Goal: Check status: Check status

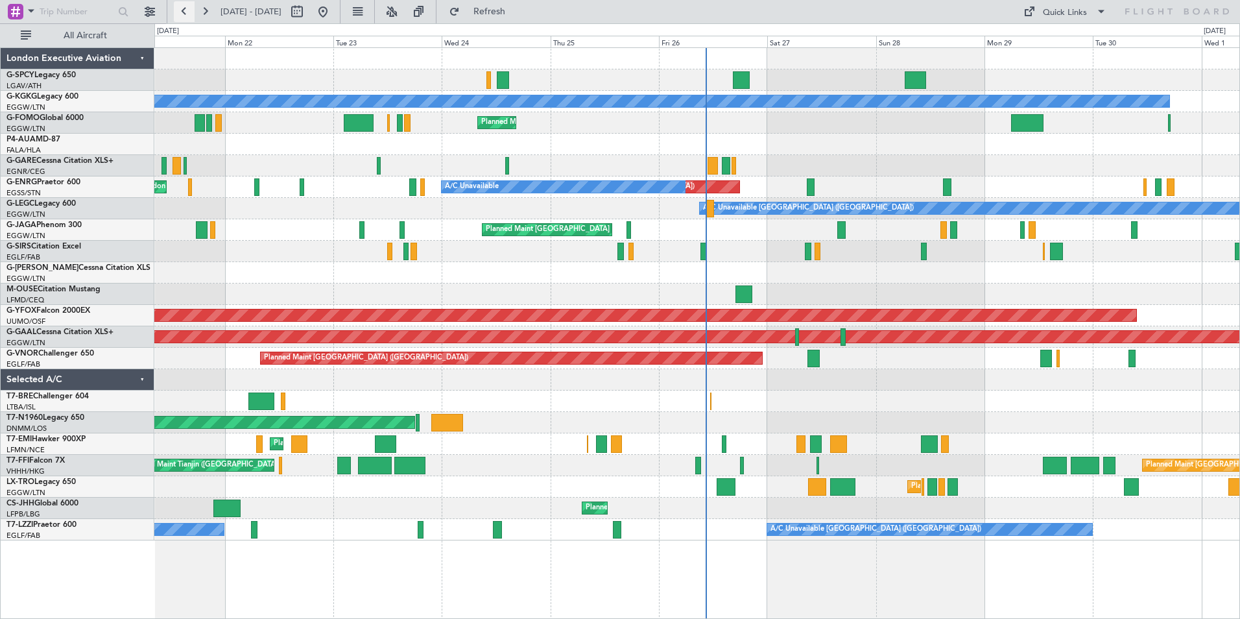
click at [178, 11] on button at bounding box center [184, 11] width 21 height 21
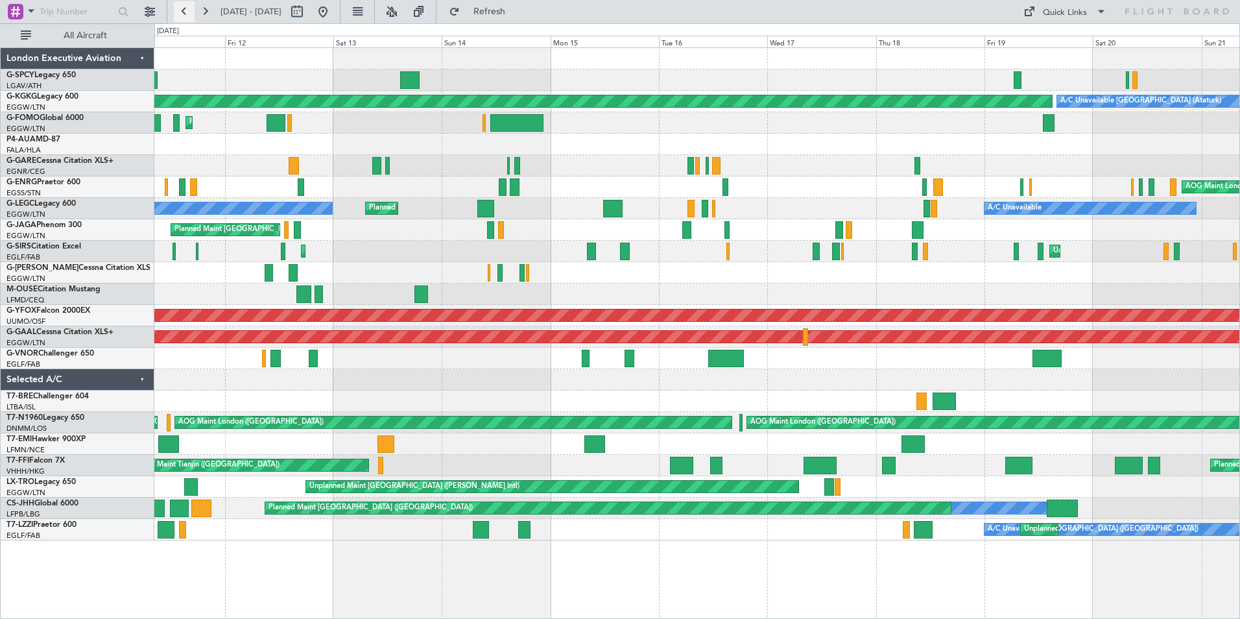
click at [183, 12] on button at bounding box center [184, 11] width 21 height 21
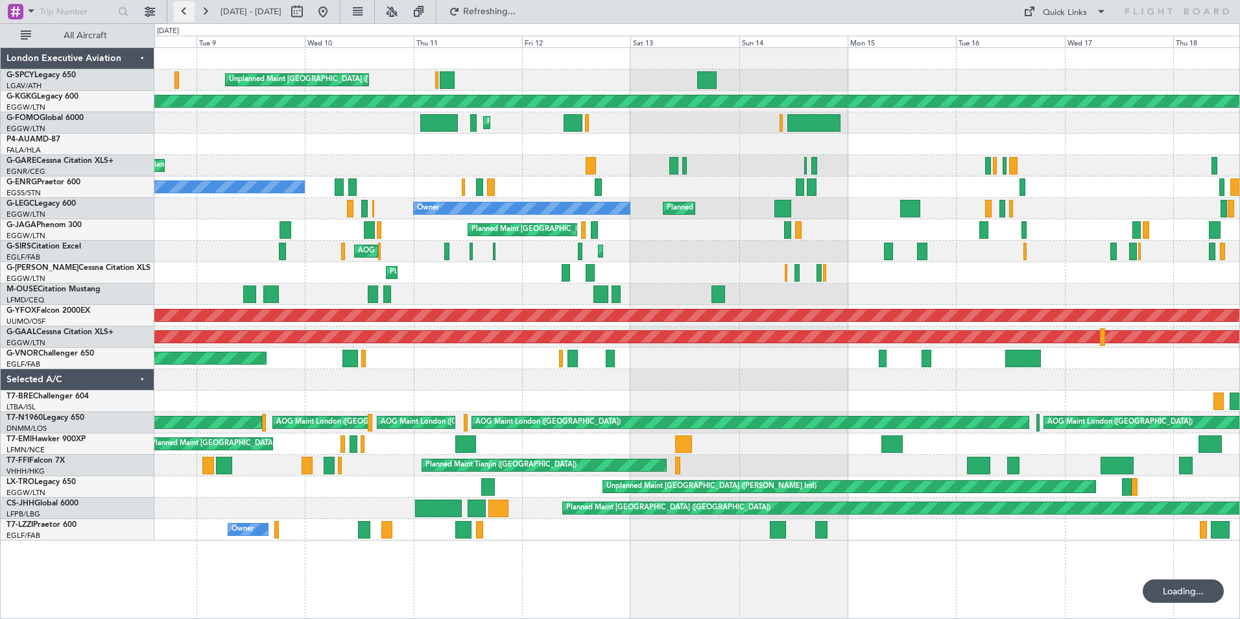
click at [183, 12] on button at bounding box center [184, 11] width 21 height 21
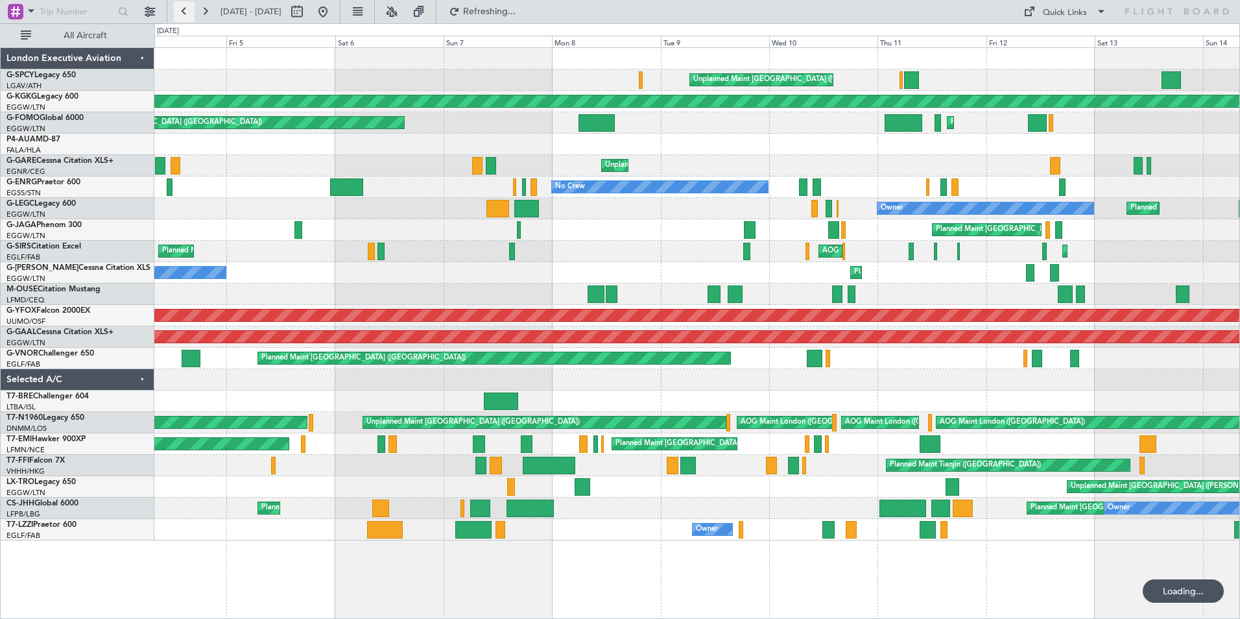
click at [183, 12] on button at bounding box center [184, 11] width 21 height 21
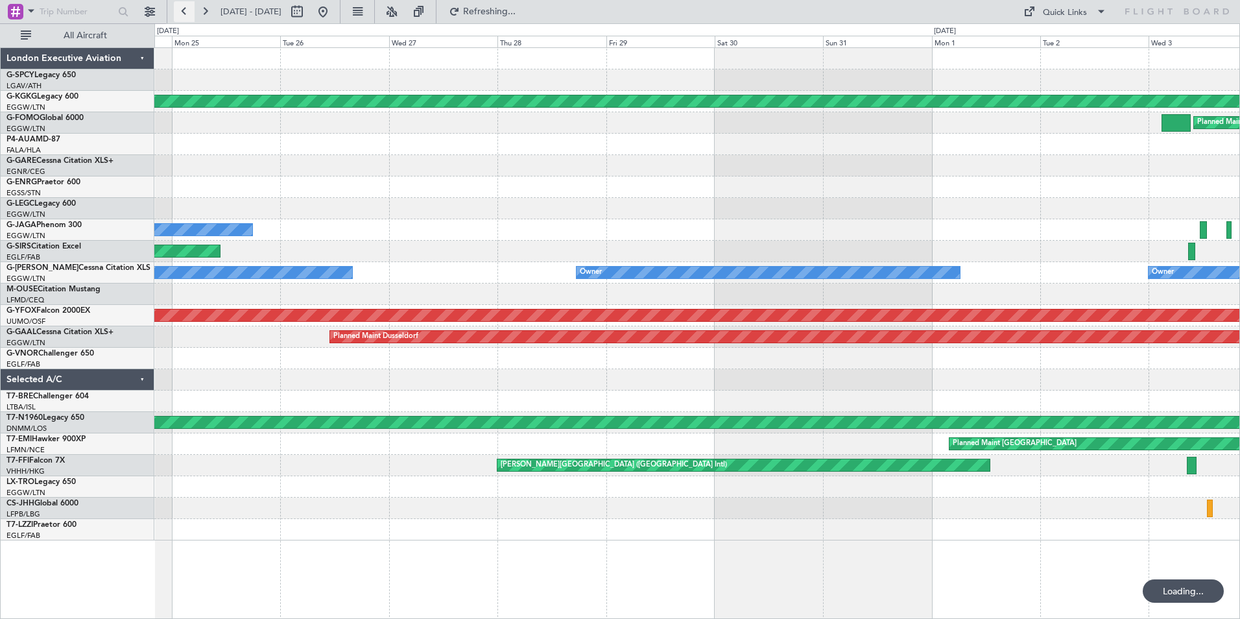
click at [183, 12] on button at bounding box center [184, 11] width 21 height 21
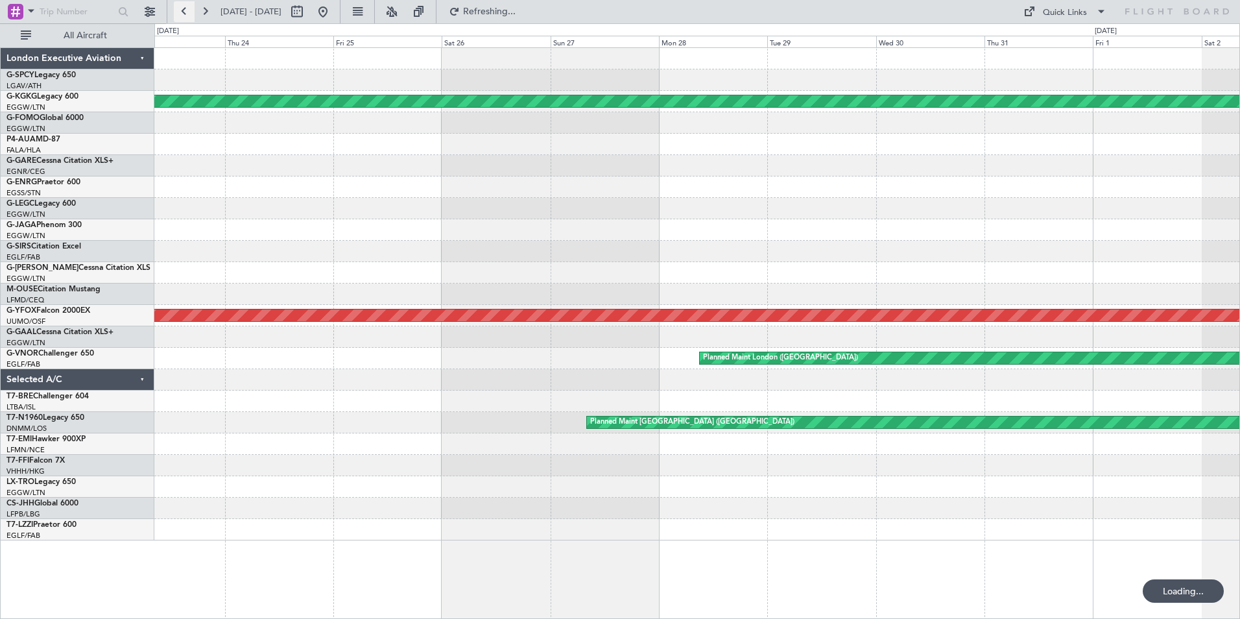
click at [182, 14] on button at bounding box center [184, 11] width 21 height 21
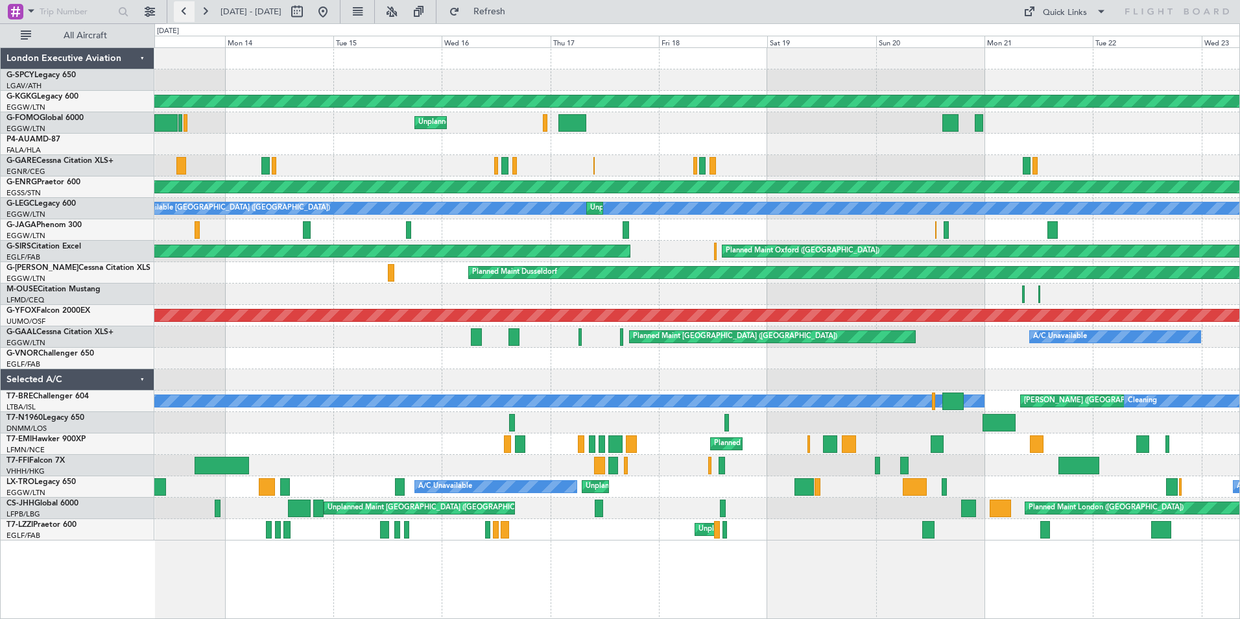
click at [182, 14] on button at bounding box center [184, 11] width 21 height 21
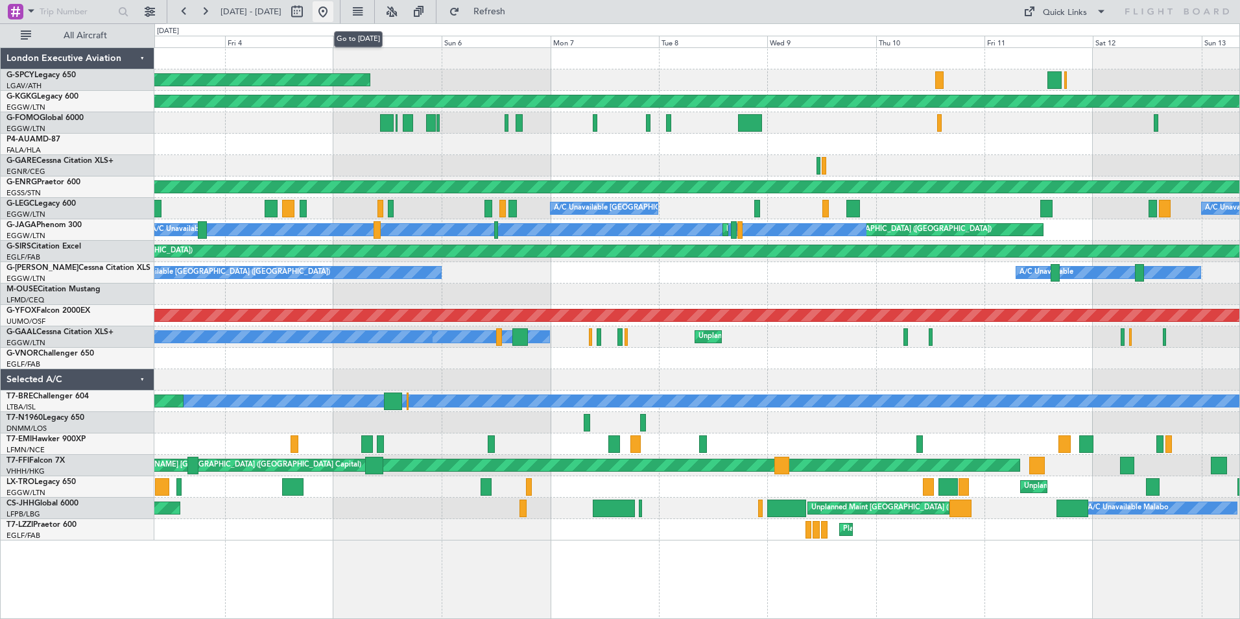
drag, startPoint x: 355, startPoint y: 13, endPoint x: 181, endPoint y: 13, distance: 174.5
click at [333, 13] on button at bounding box center [323, 11] width 21 height 21
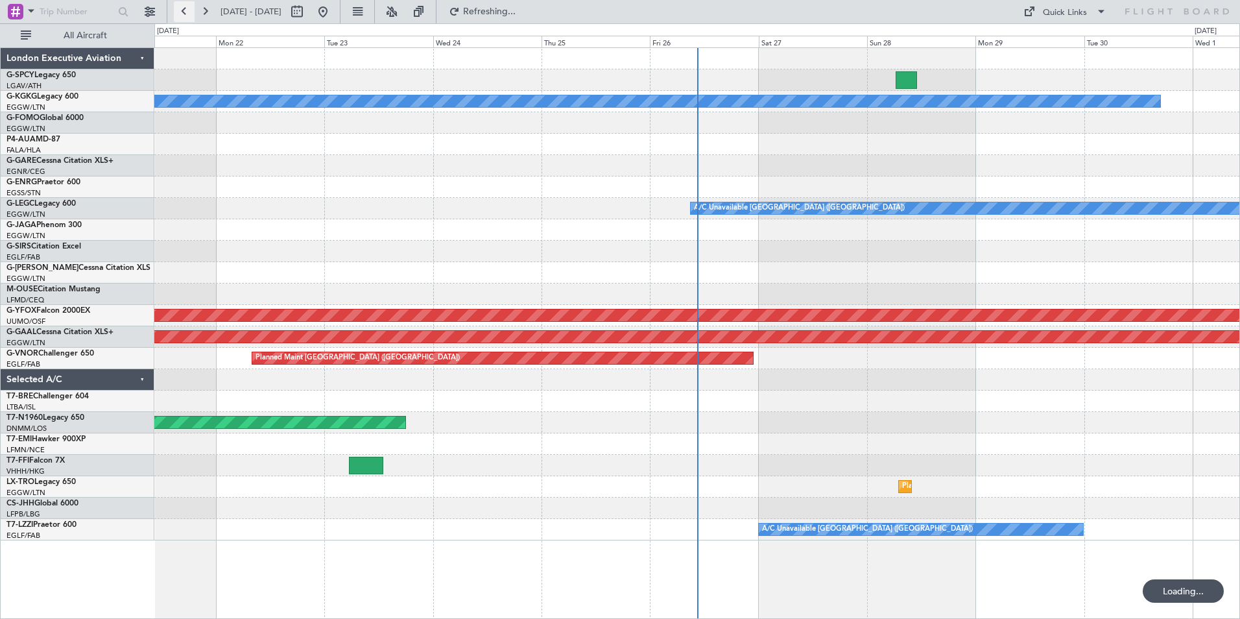
click at [181, 8] on button at bounding box center [184, 11] width 21 height 21
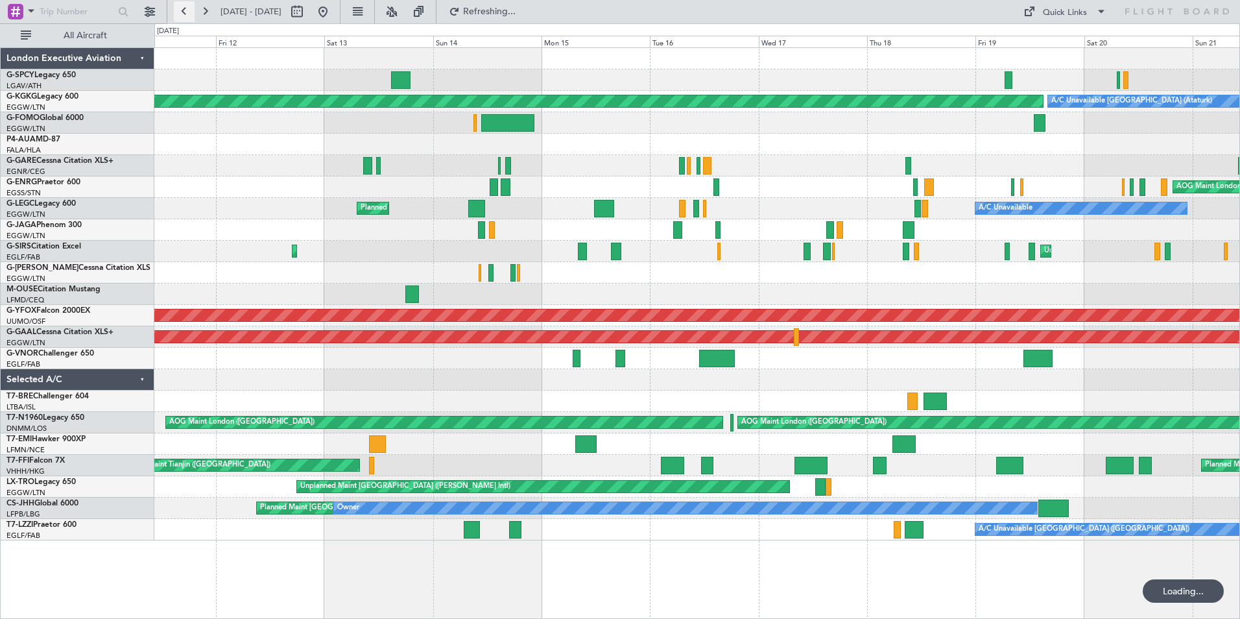
click at [181, 8] on button at bounding box center [184, 11] width 21 height 21
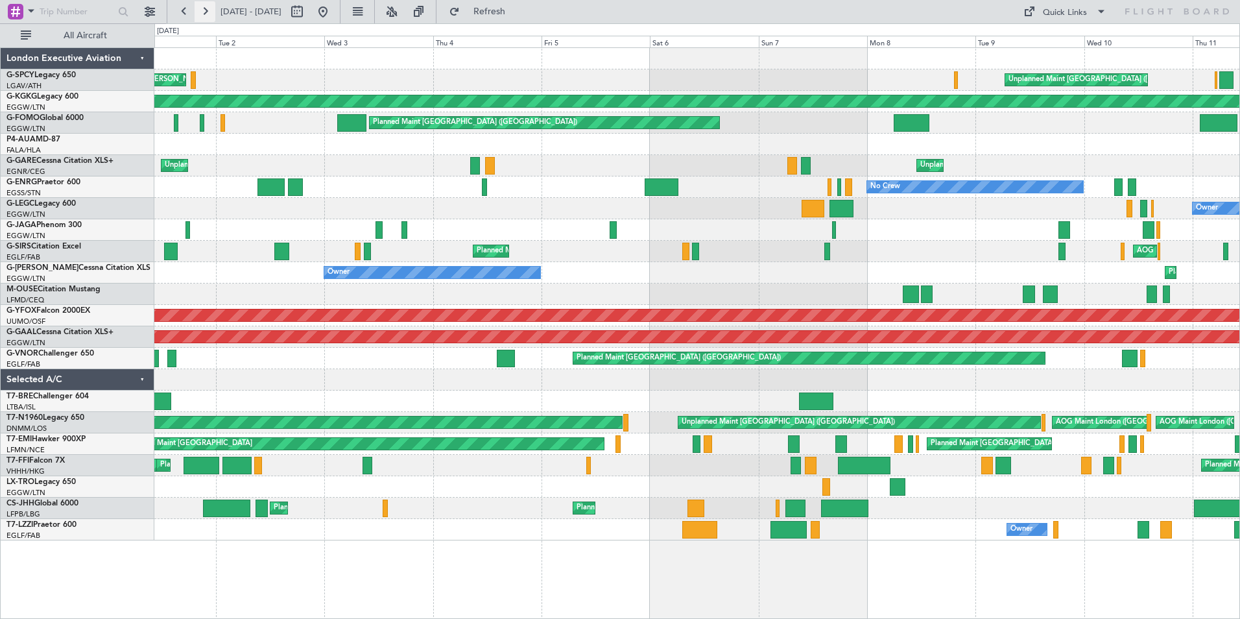
click at [206, 10] on button at bounding box center [205, 11] width 21 height 21
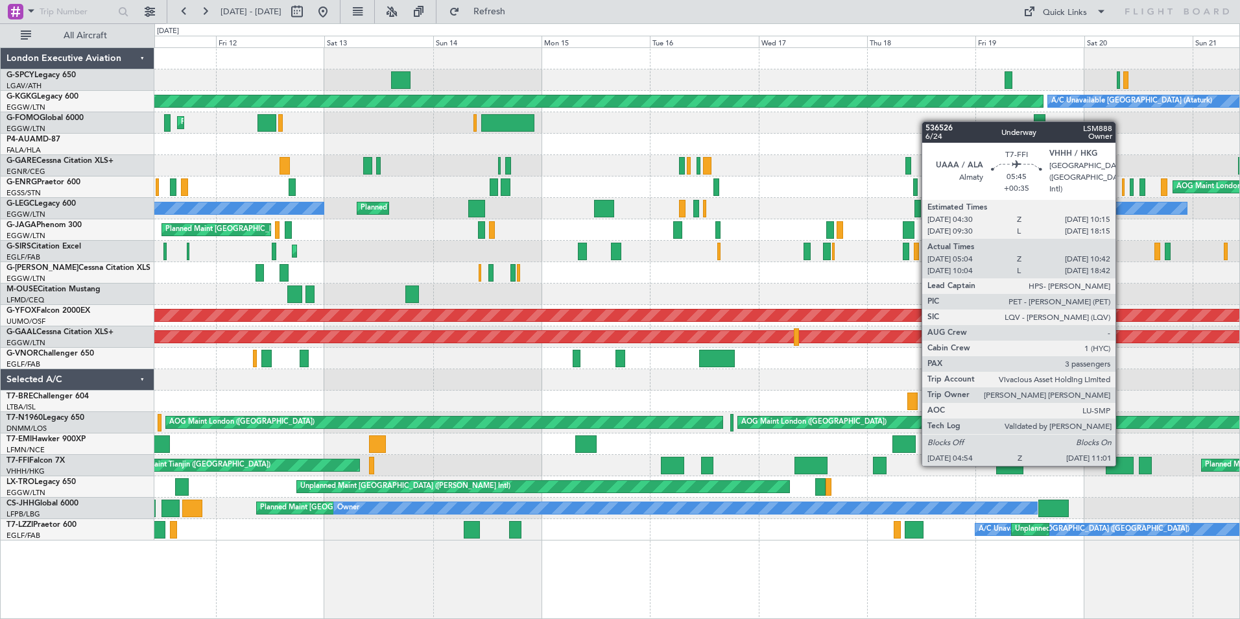
click at [1121, 464] on div at bounding box center [1120, 466] width 28 height 18
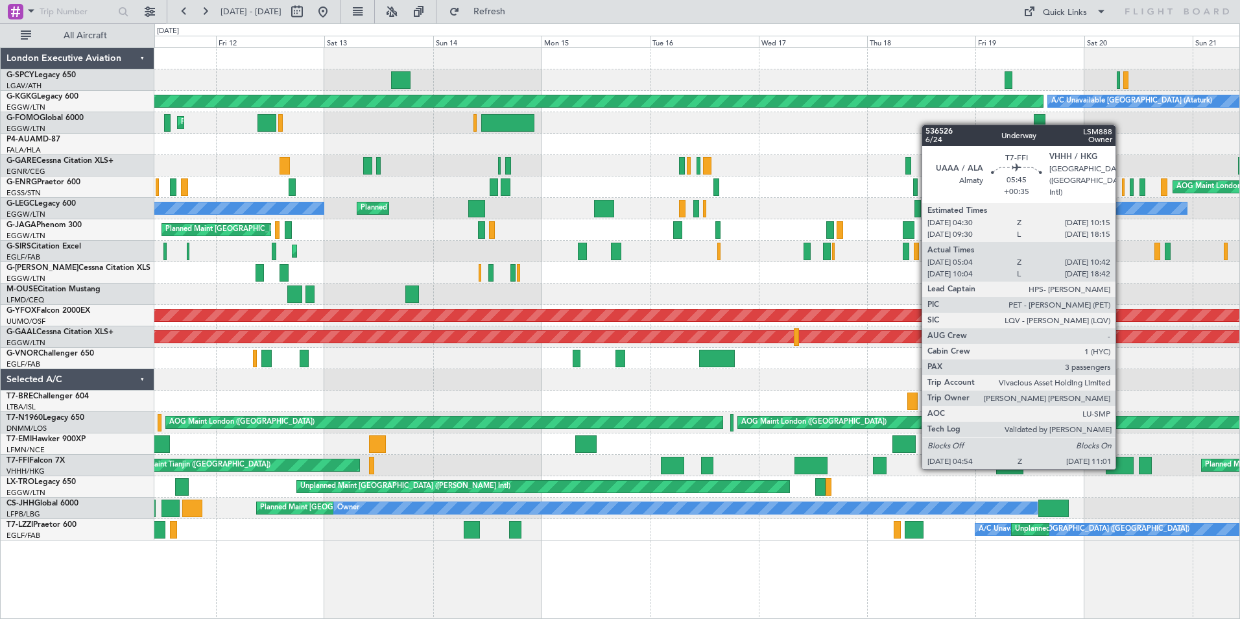
click at [1121, 468] on div at bounding box center [1120, 466] width 28 height 18
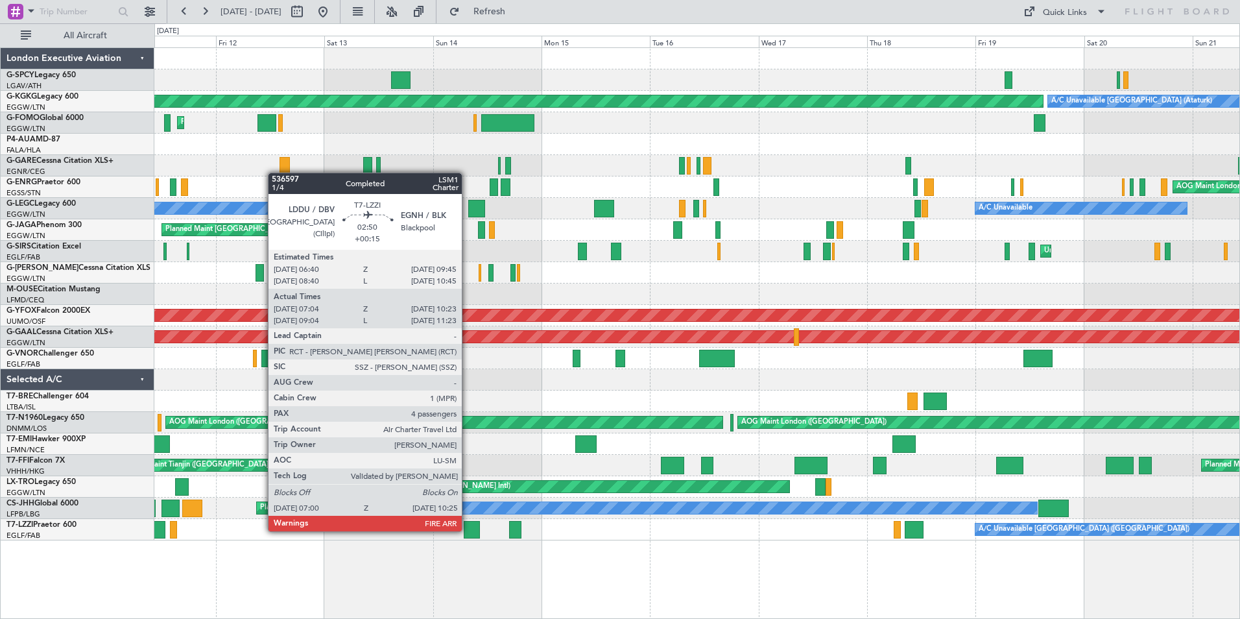
click at [468, 530] on div at bounding box center [472, 530] width 16 height 18
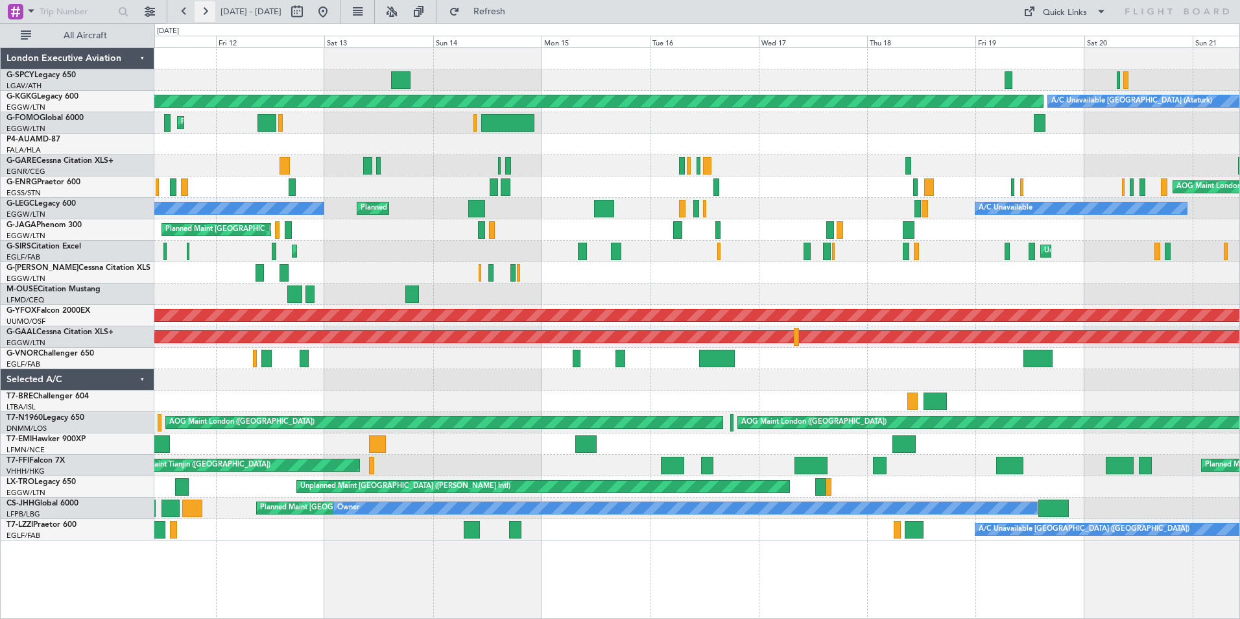
click at [213, 10] on button at bounding box center [205, 11] width 21 height 21
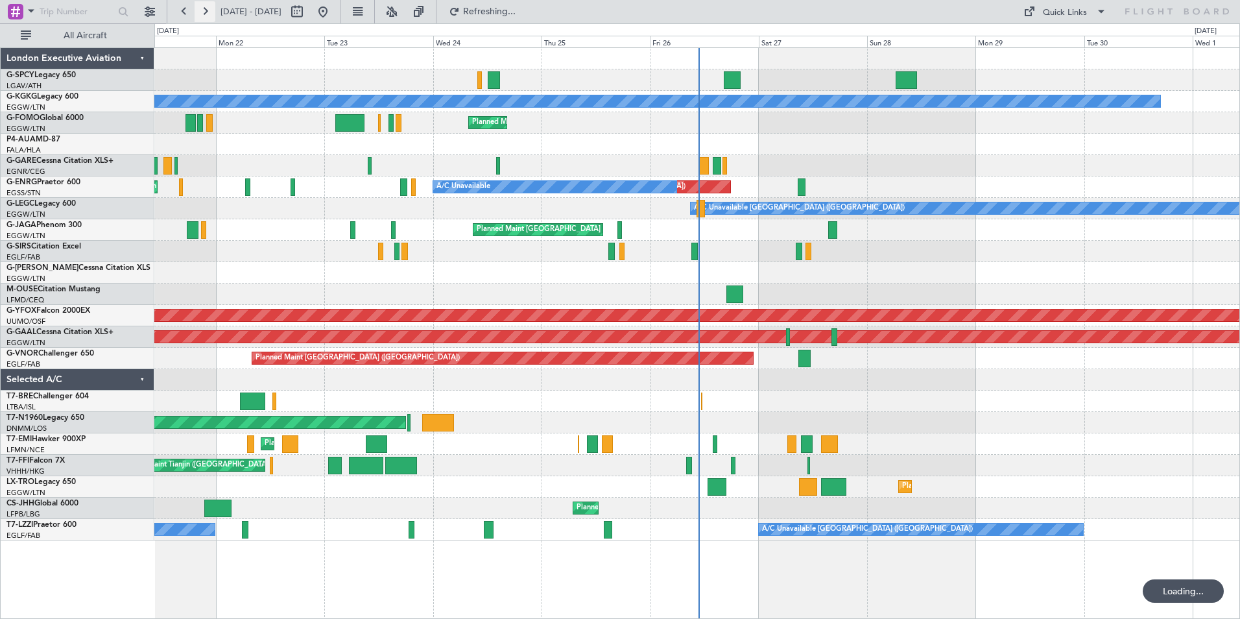
click at [213, 10] on button at bounding box center [205, 11] width 21 height 21
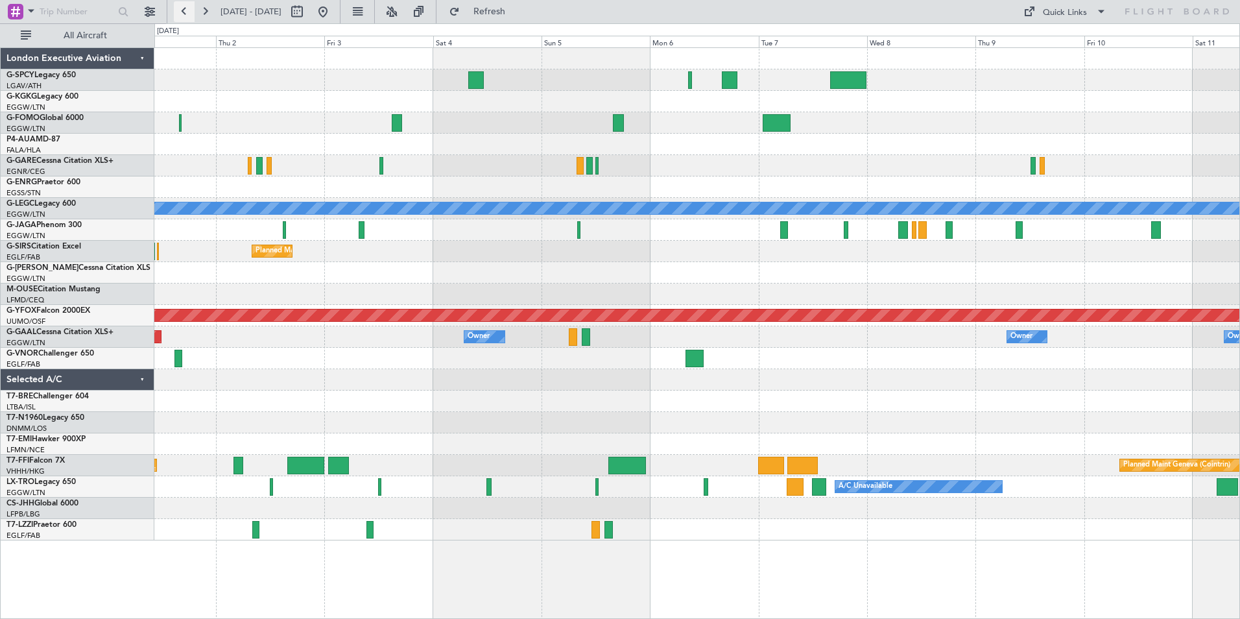
click at [180, 12] on button at bounding box center [184, 11] width 21 height 21
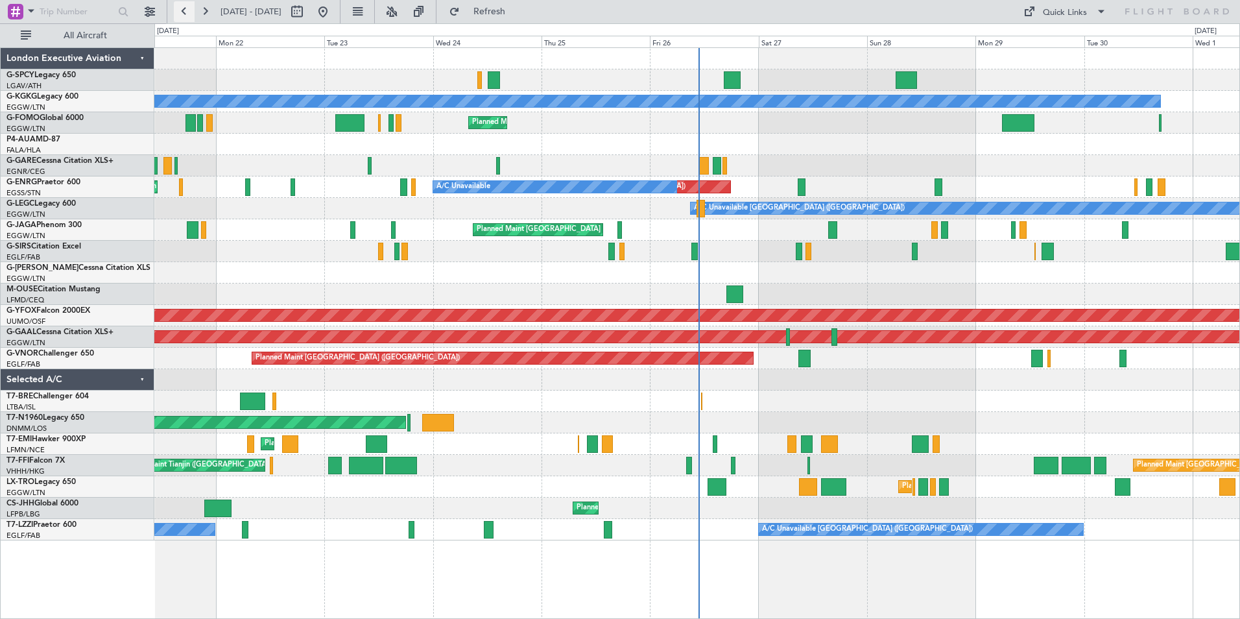
click at [180, 12] on button at bounding box center [184, 11] width 21 height 21
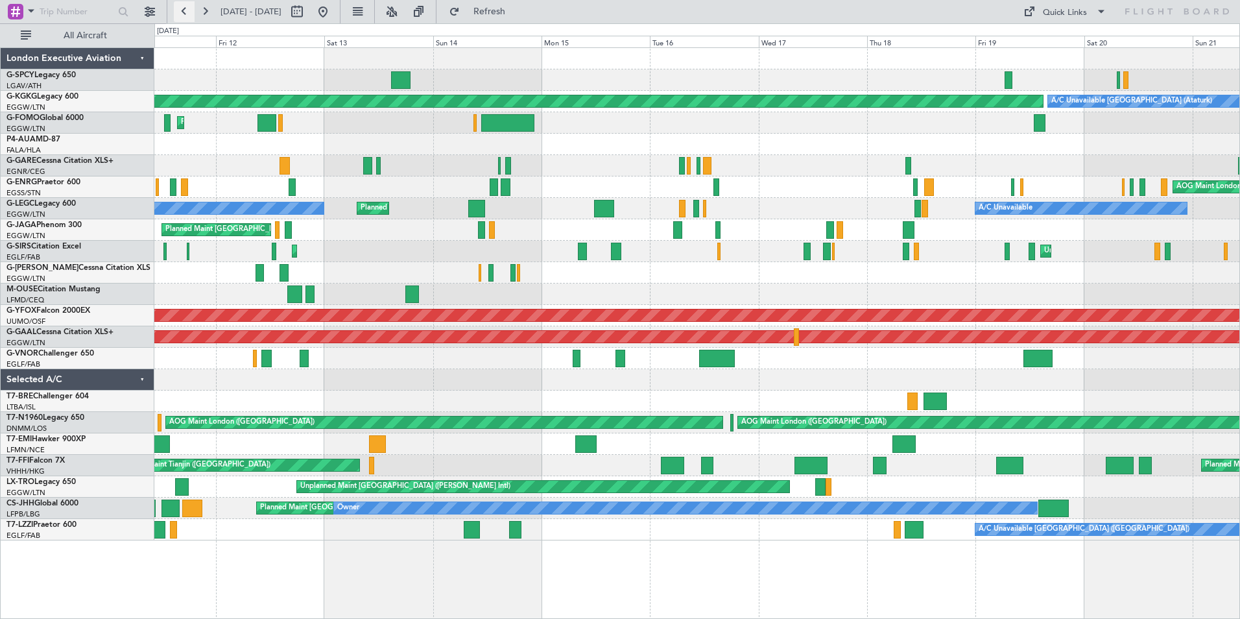
click at [179, 11] on button at bounding box center [184, 11] width 21 height 21
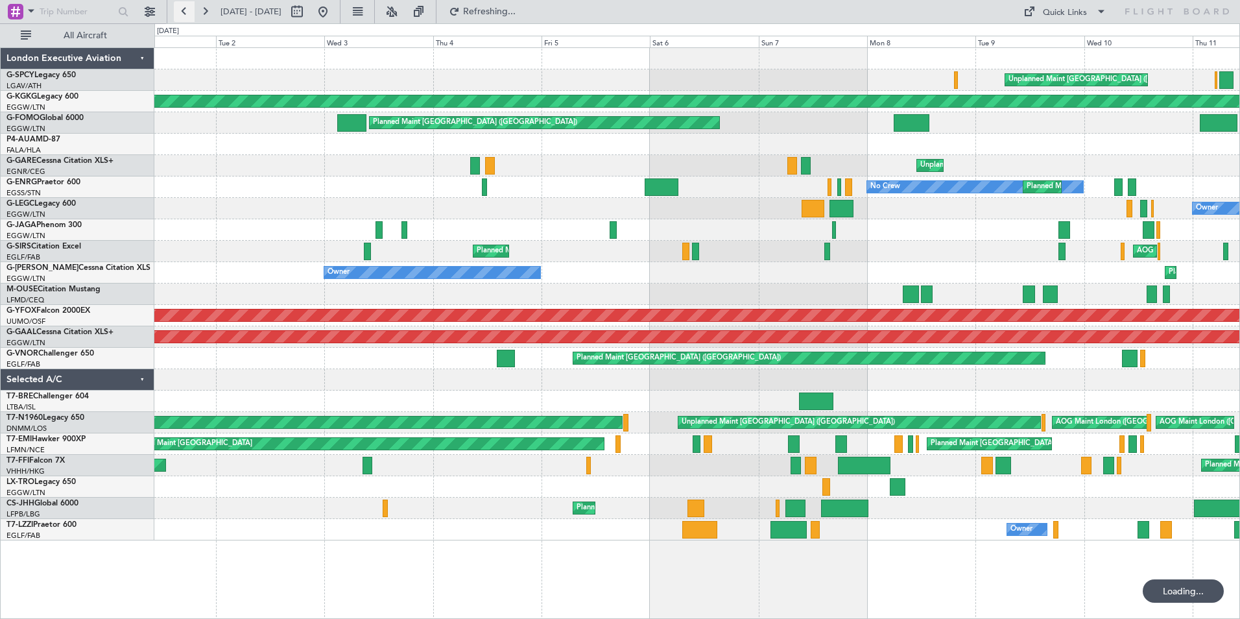
click at [180, 10] on button at bounding box center [184, 11] width 21 height 21
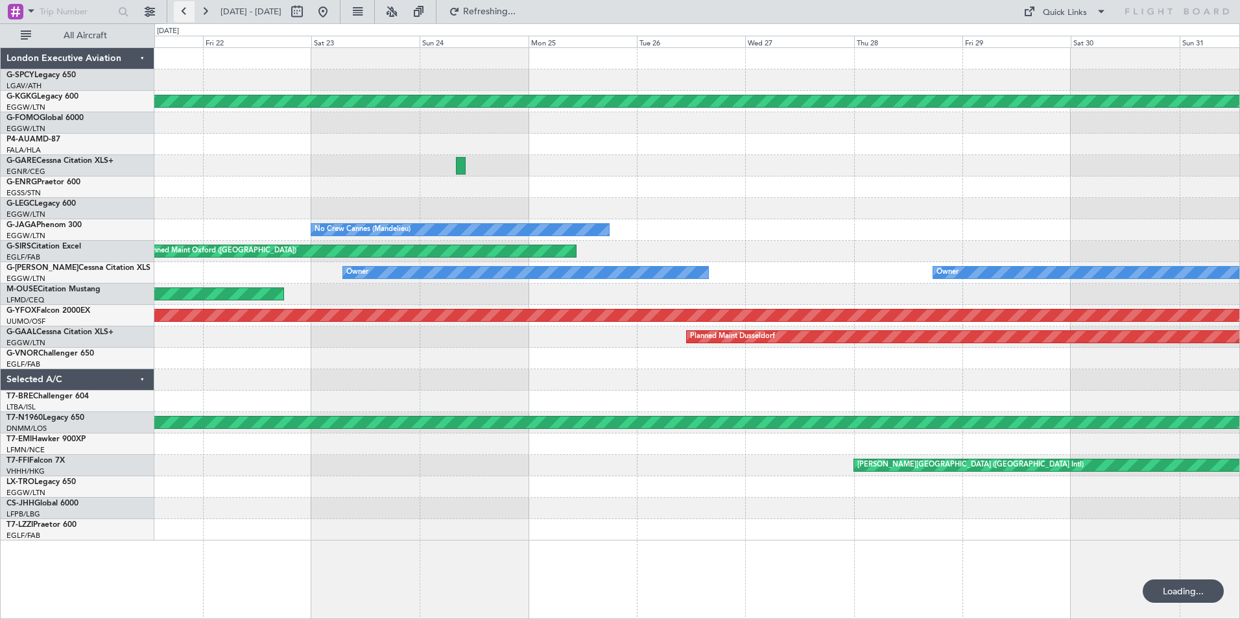
click at [180, 9] on button at bounding box center [184, 11] width 21 height 21
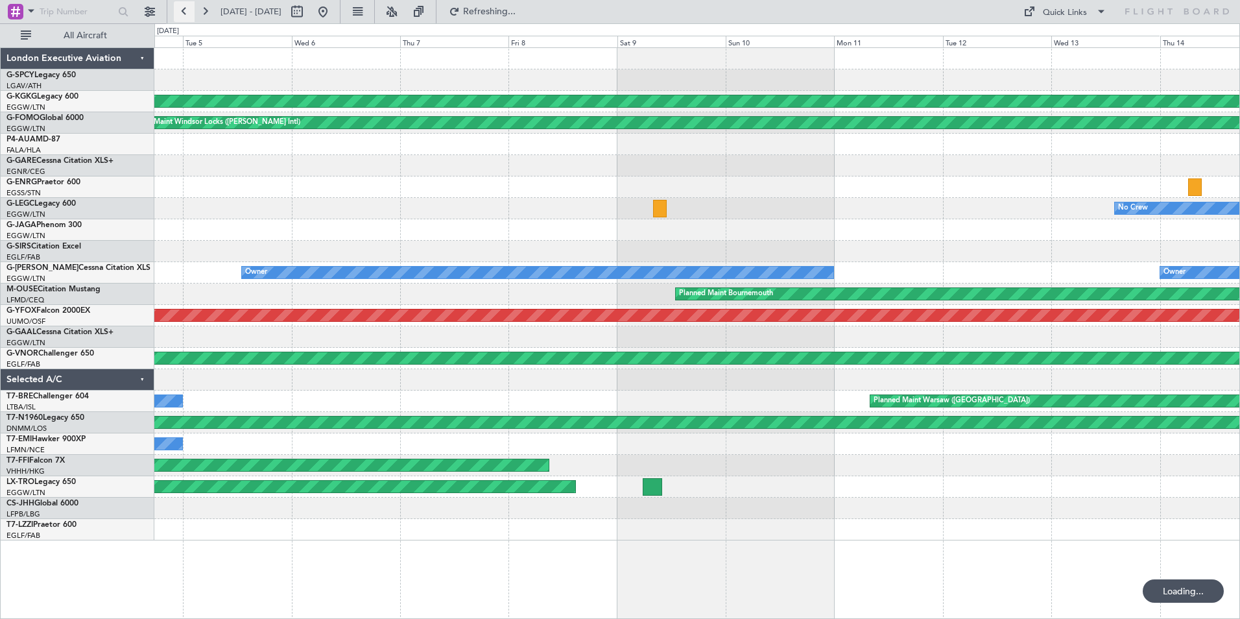
click at [180, 9] on button at bounding box center [184, 11] width 21 height 21
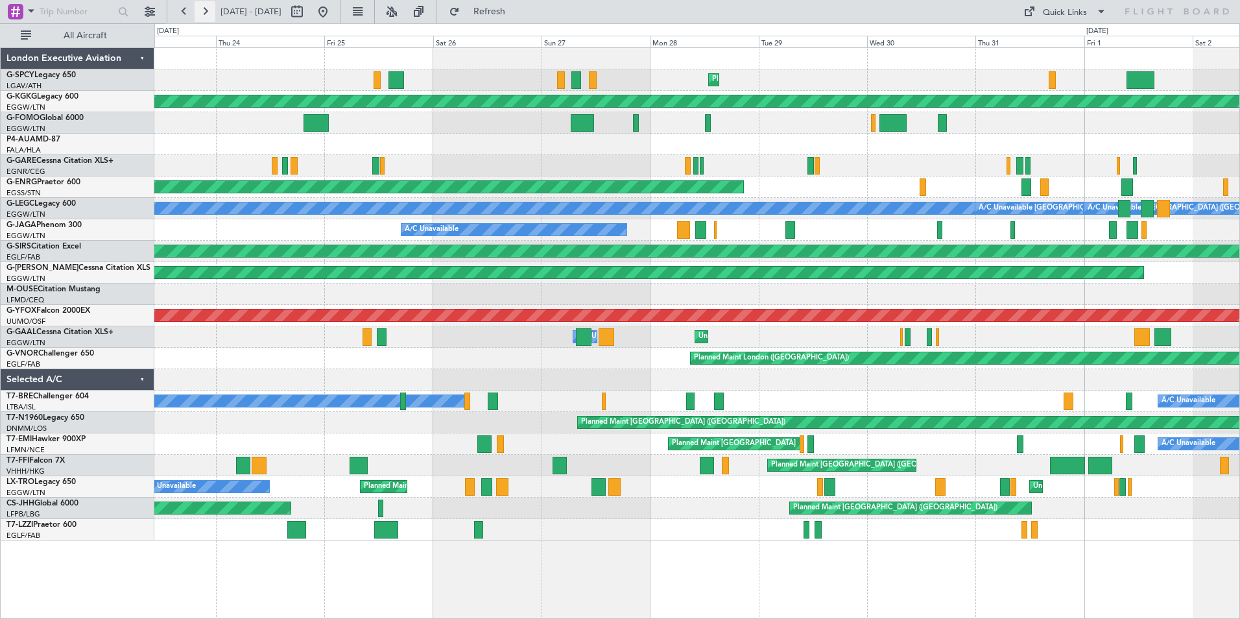
click at [209, 14] on button at bounding box center [205, 11] width 21 height 21
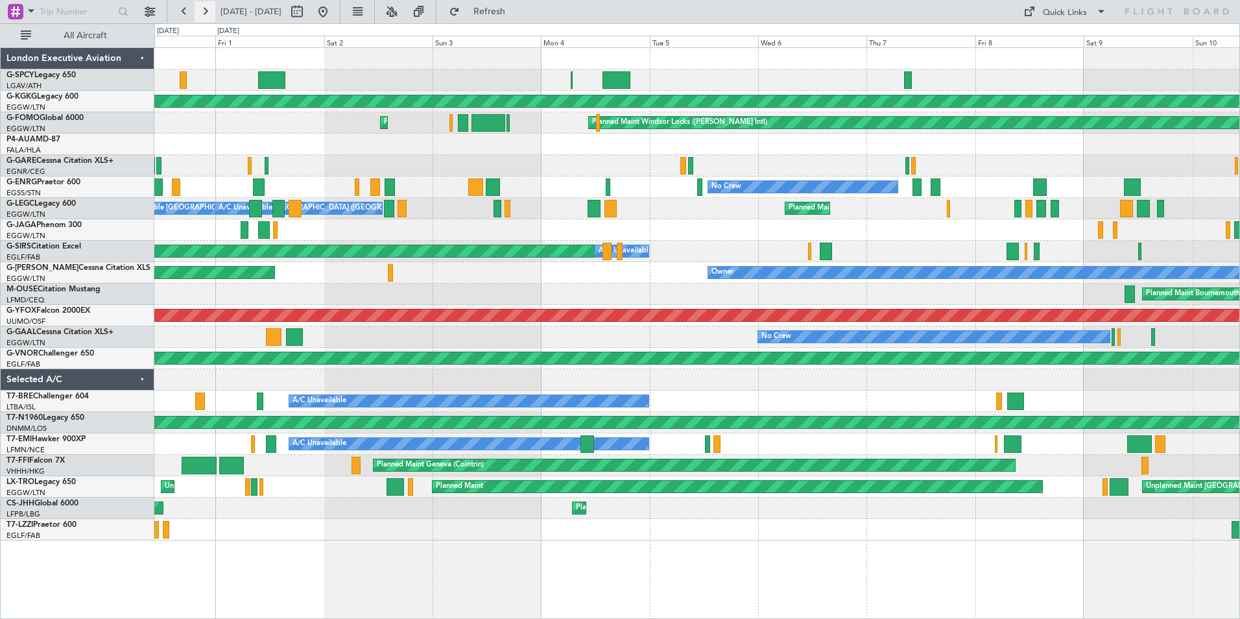
click at [209, 14] on button at bounding box center [205, 11] width 21 height 21
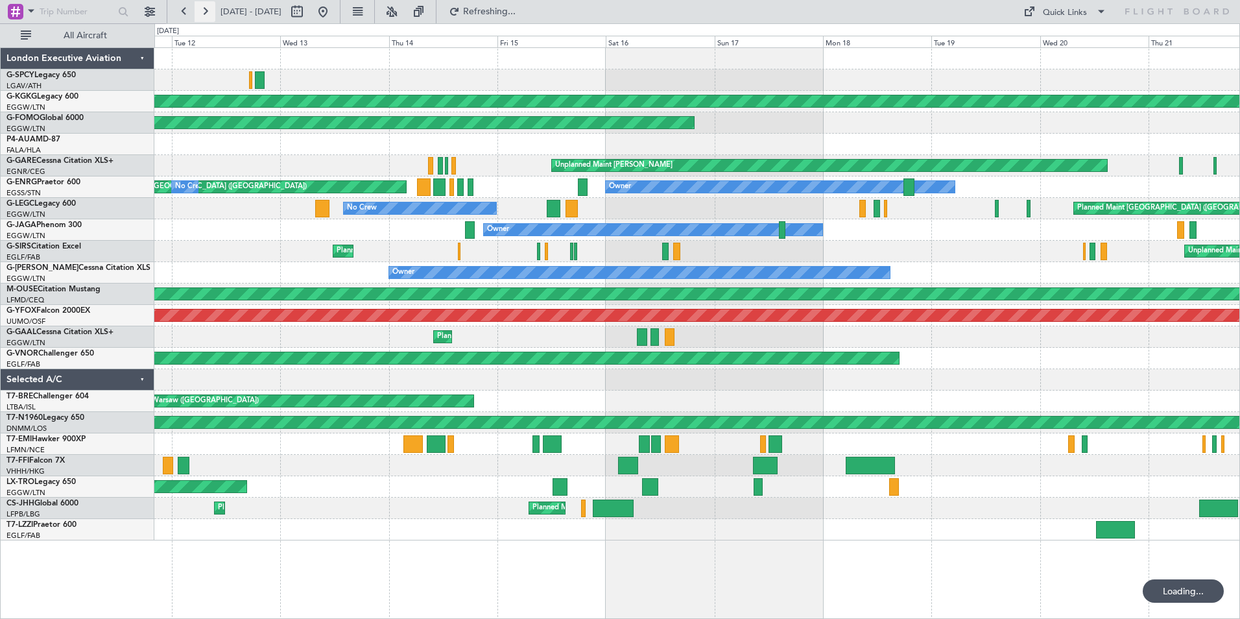
click at [209, 14] on button at bounding box center [205, 11] width 21 height 21
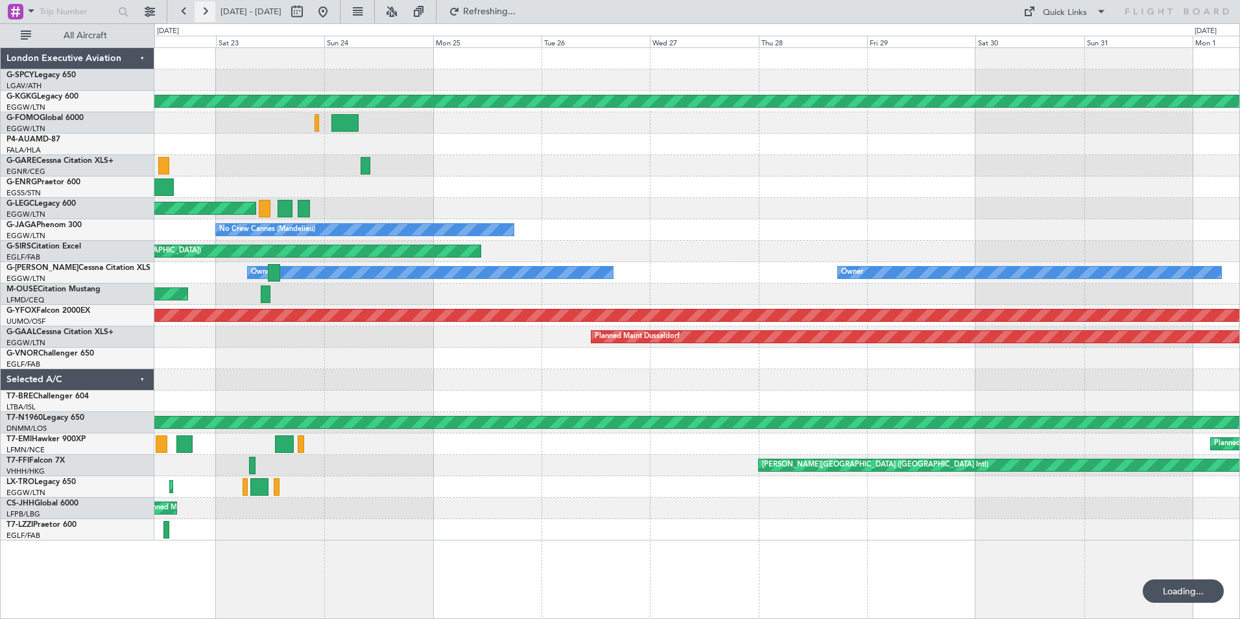
click at [209, 14] on button at bounding box center [205, 11] width 21 height 21
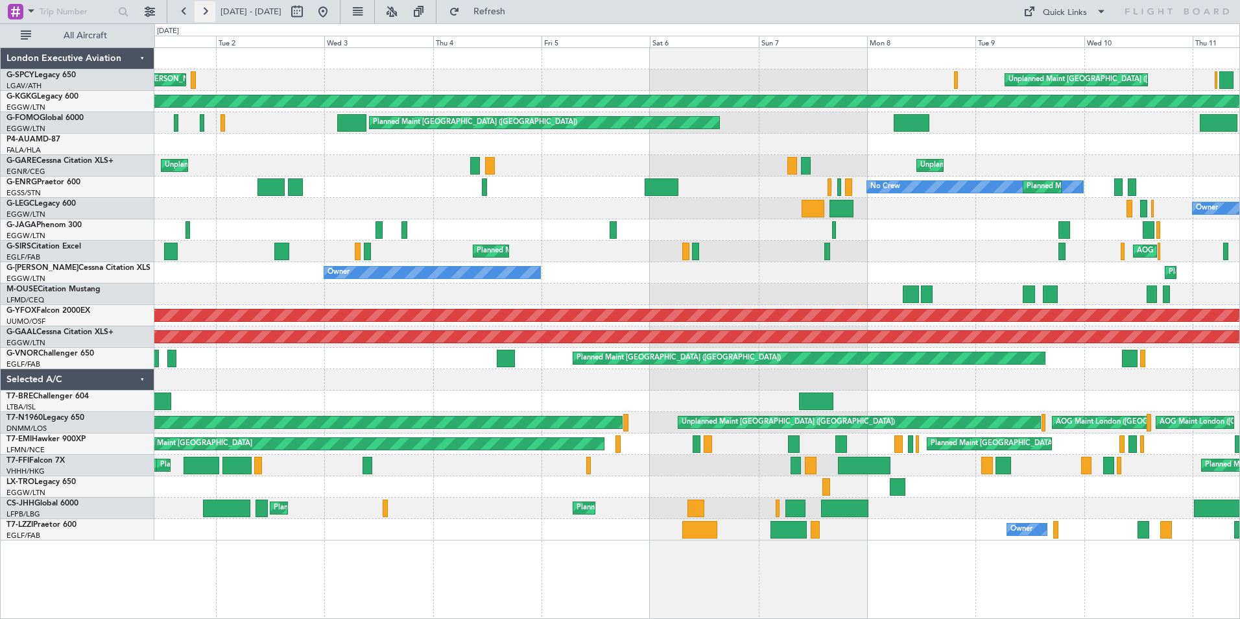
click at [201, 14] on button at bounding box center [205, 11] width 21 height 21
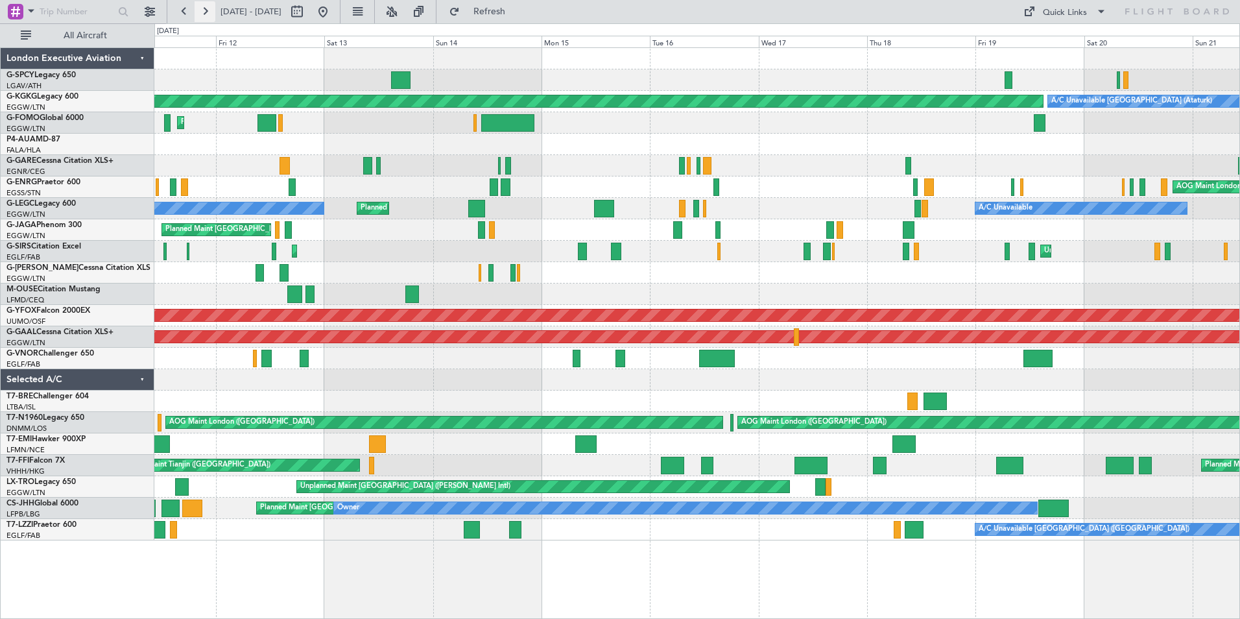
click at [203, 12] on button at bounding box center [205, 11] width 21 height 21
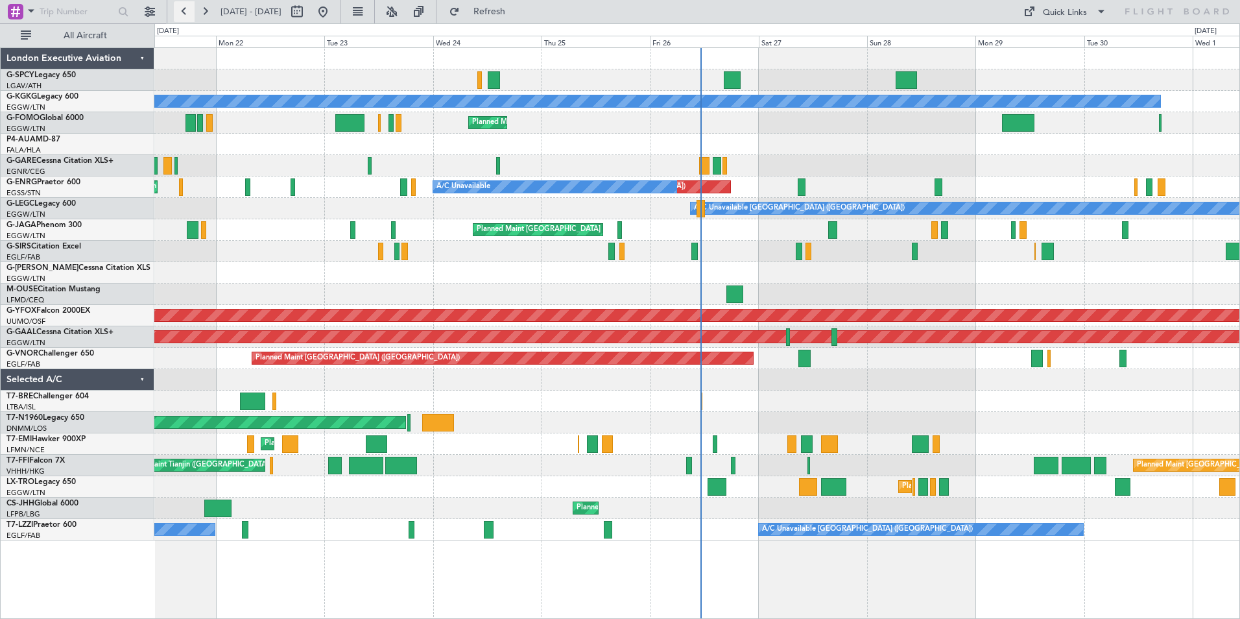
click at [185, 12] on button at bounding box center [184, 11] width 21 height 21
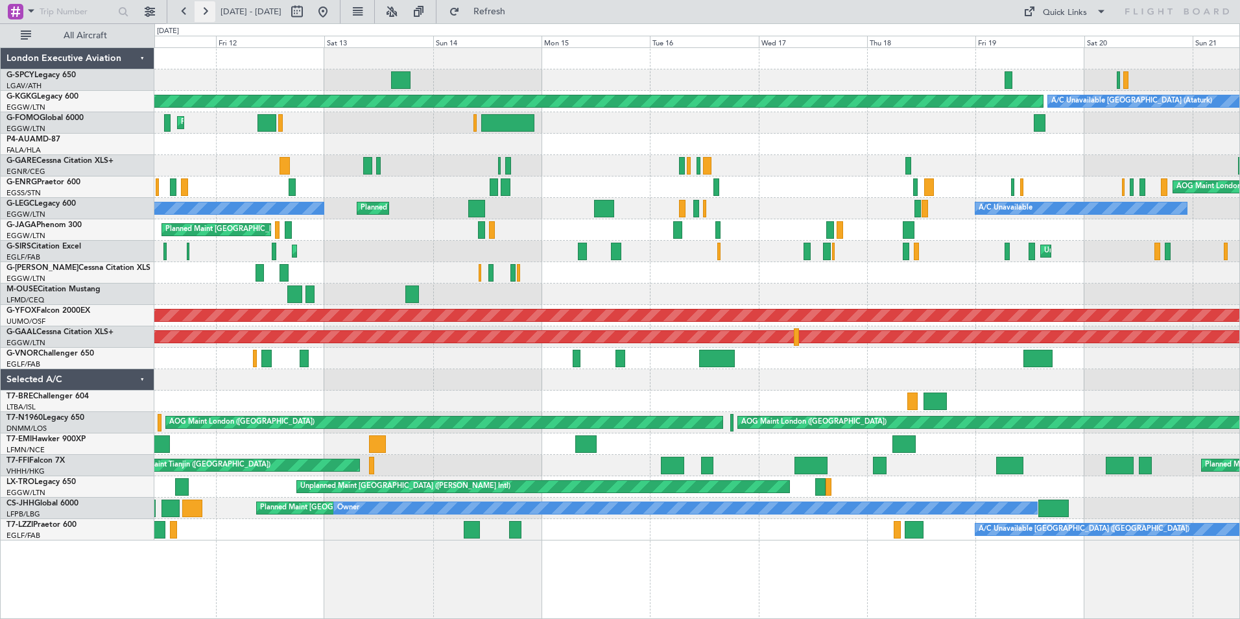
click at [211, 10] on button at bounding box center [205, 11] width 21 height 21
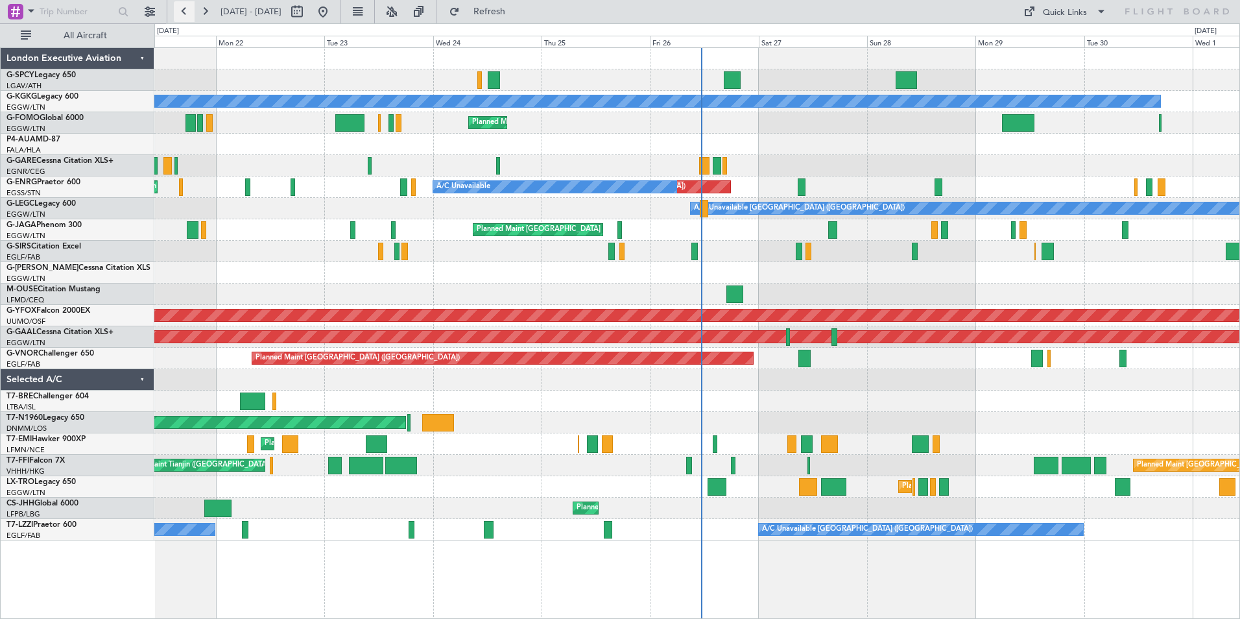
click at [180, 14] on button at bounding box center [184, 11] width 21 height 21
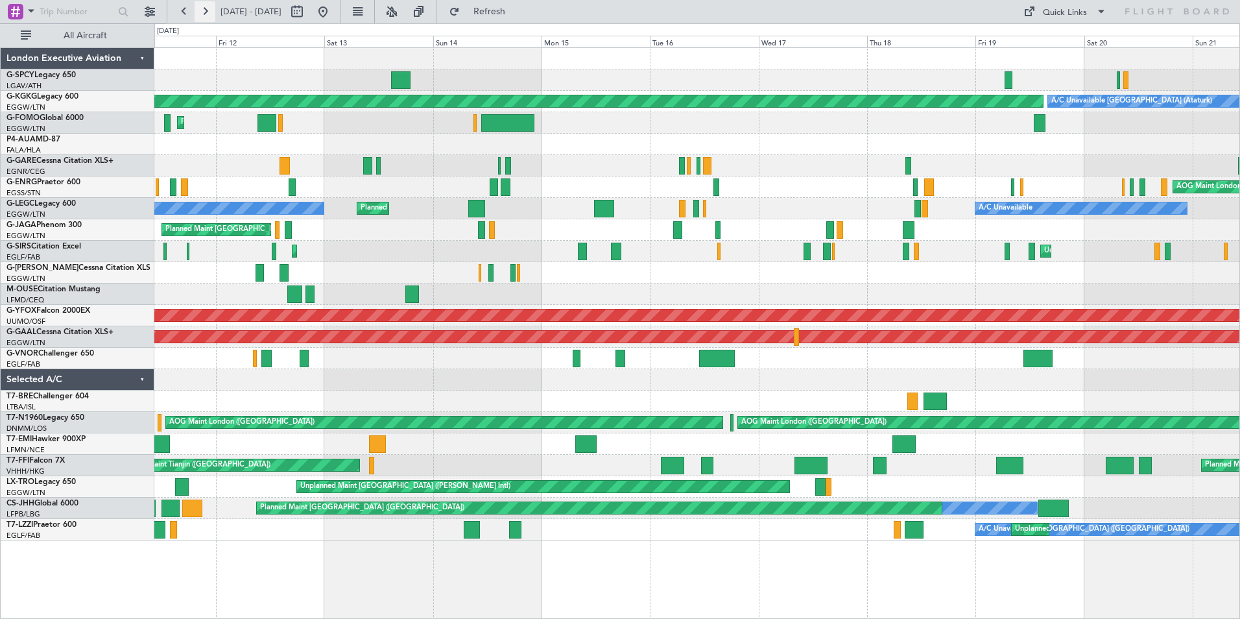
click at [200, 10] on button at bounding box center [205, 11] width 21 height 21
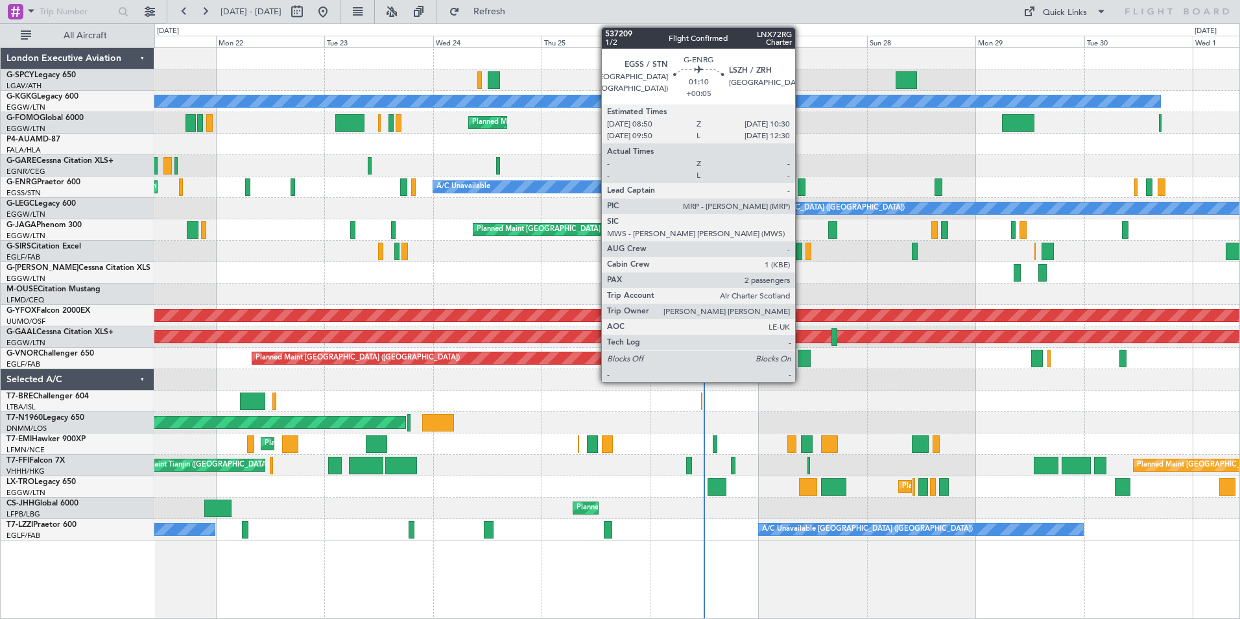
click at [801, 191] on div at bounding box center [802, 187] width 8 height 18
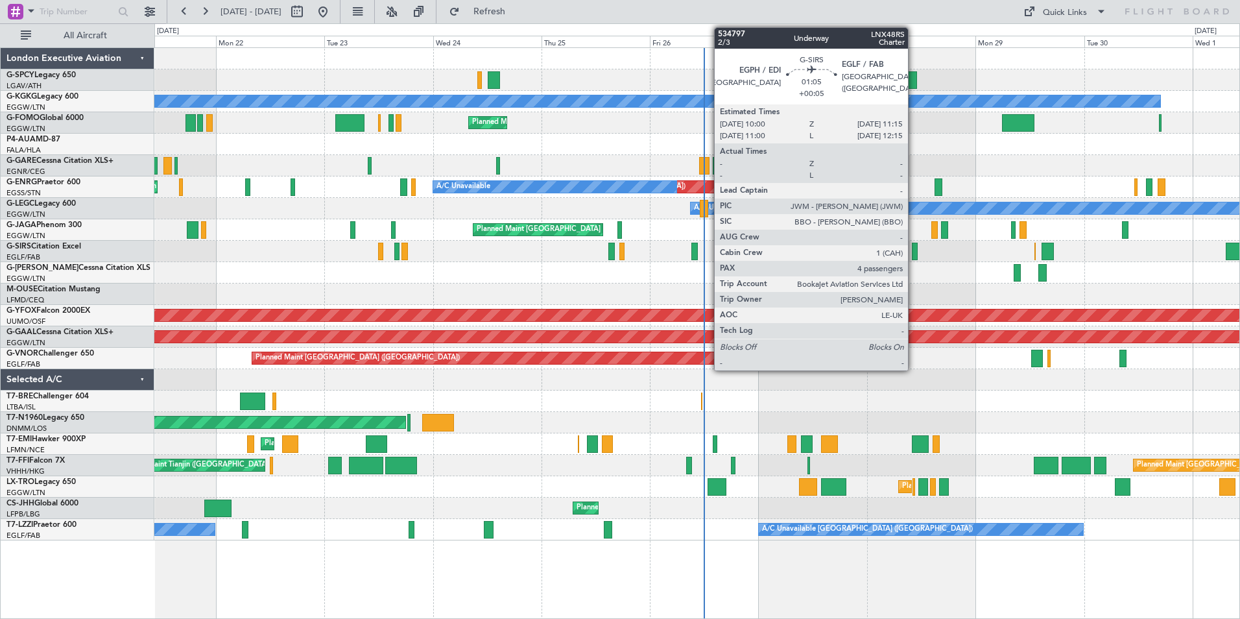
click at [914, 253] on div at bounding box center [915, 252] width 6 height 18
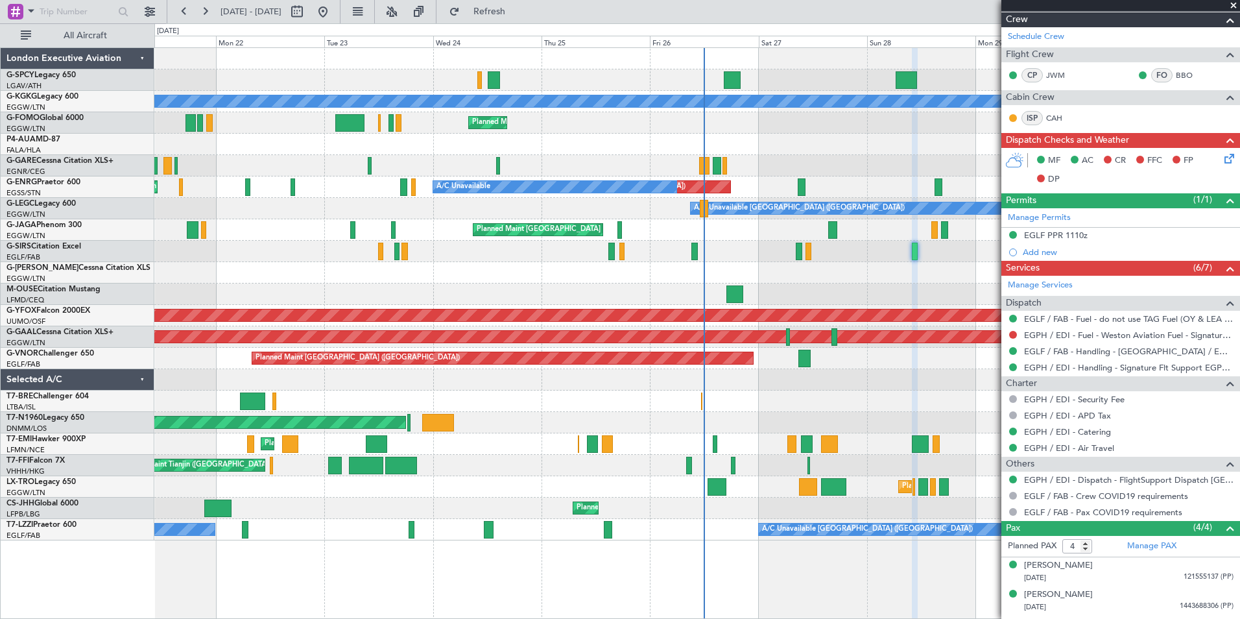
scroll to position [249, 0]
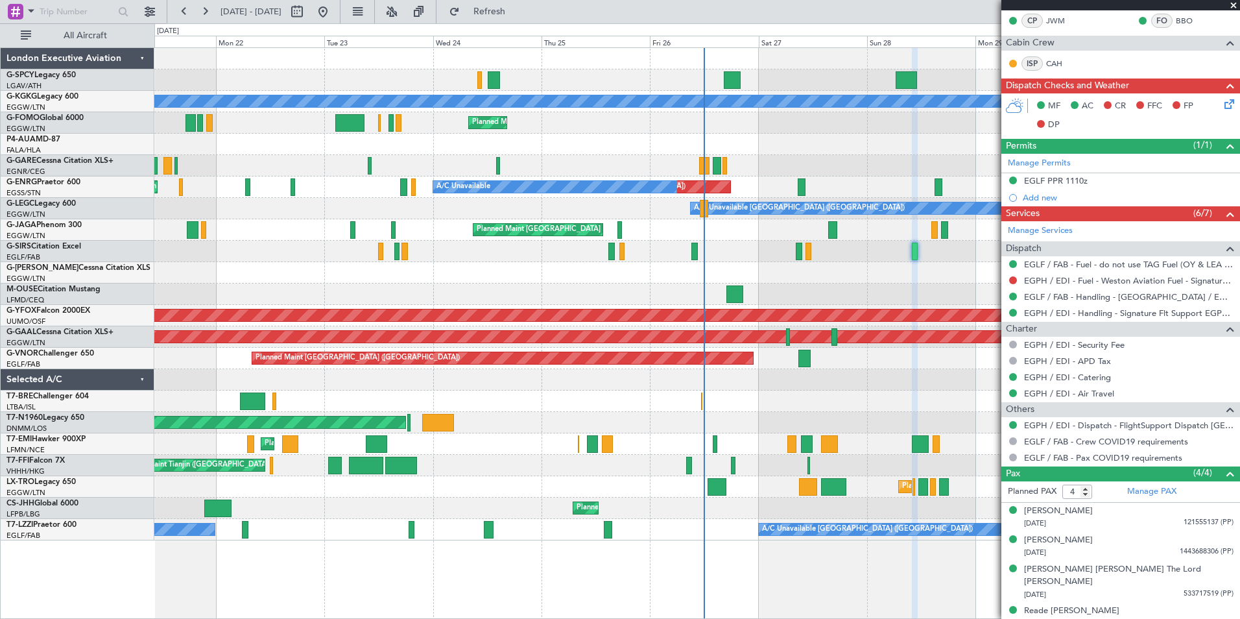
click at [1232, 7] on span at bounding box center [1233, 6] width 13 height 12
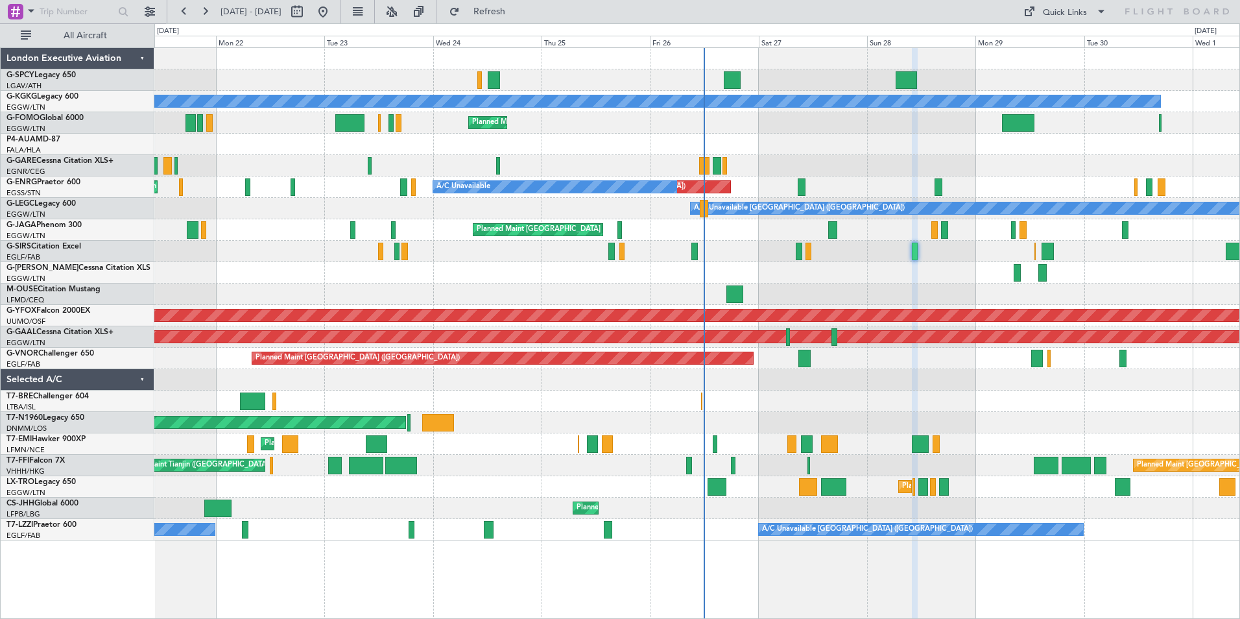
type input "0"
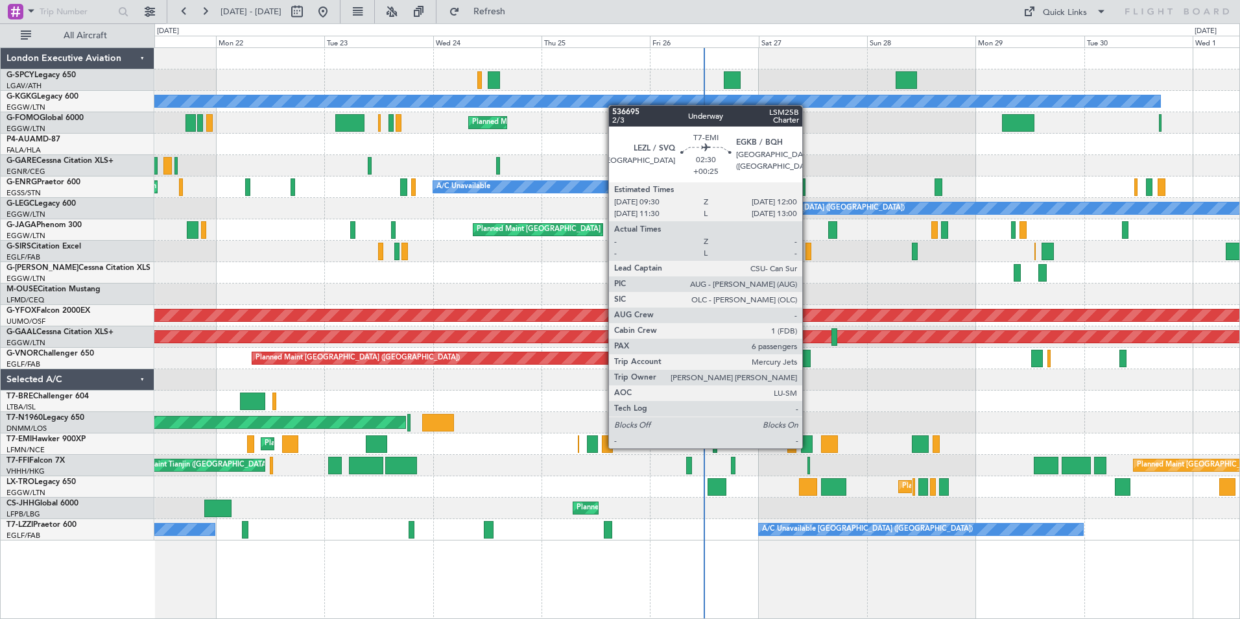
click at [808, 447] on div at bounding box center [807, 444] width 12 height 18
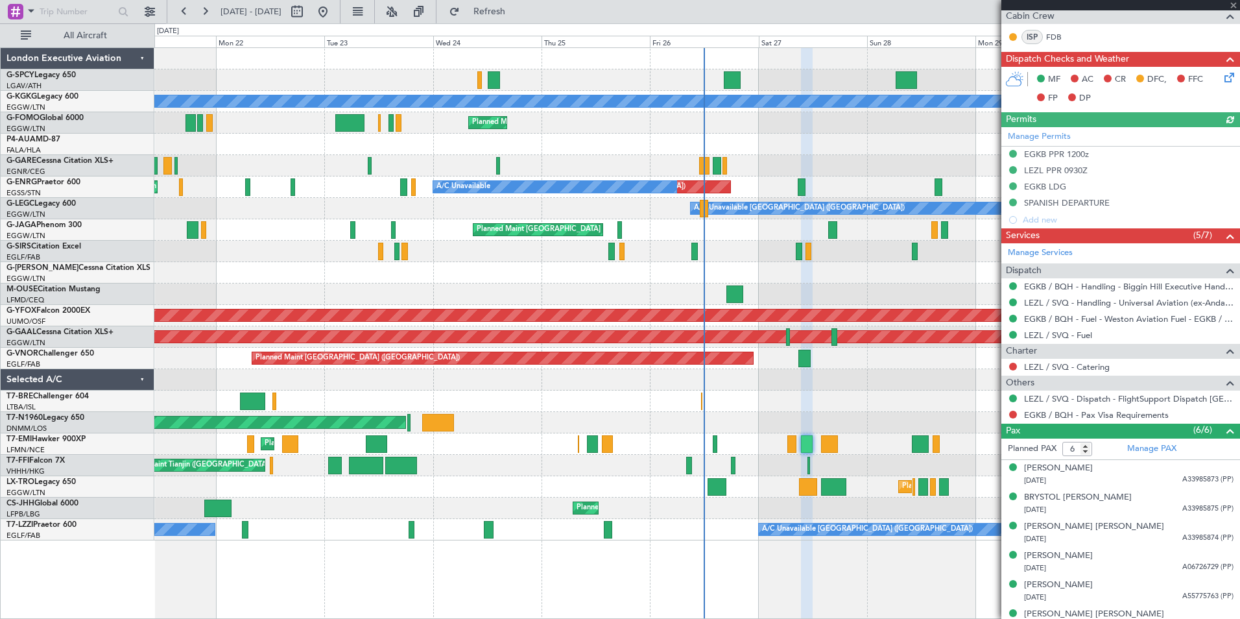
scroll to position [340, 0]
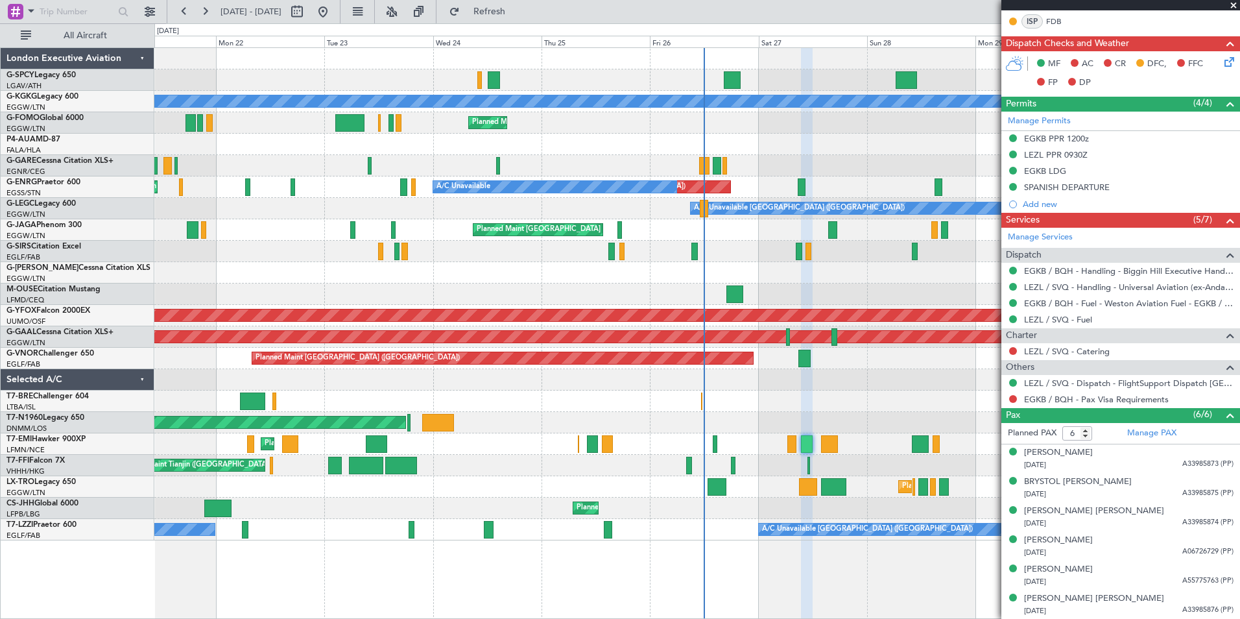
click at [1236, 5] on span at bounding box center [1233, 6] width 13 height 12
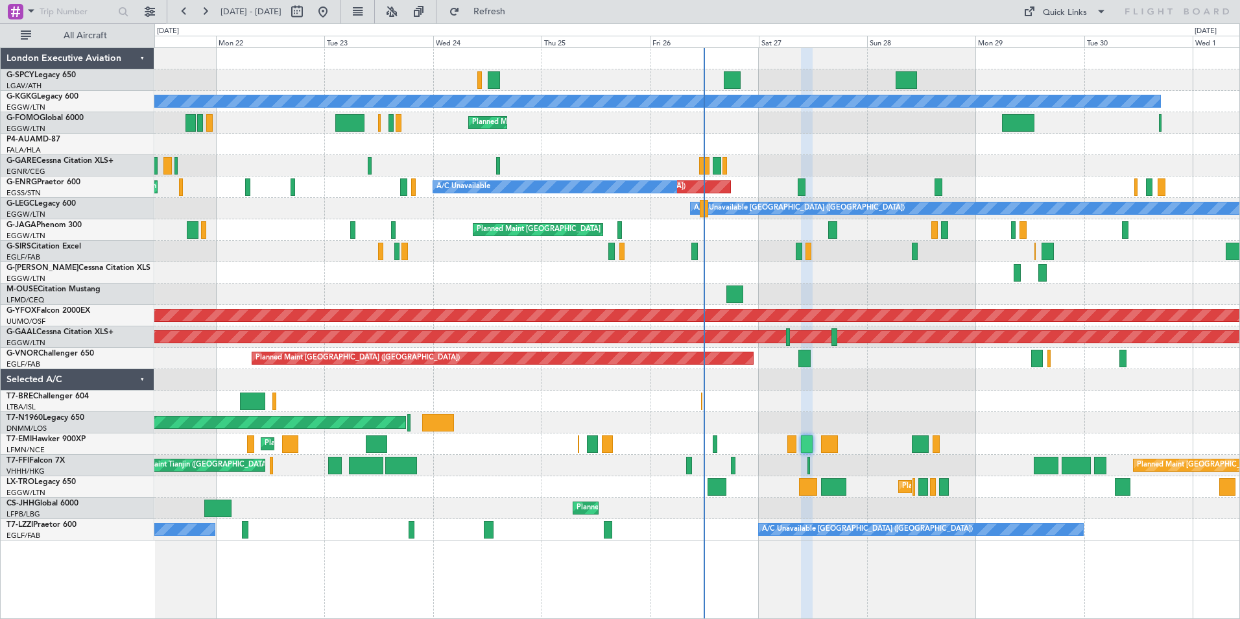
type input "0"
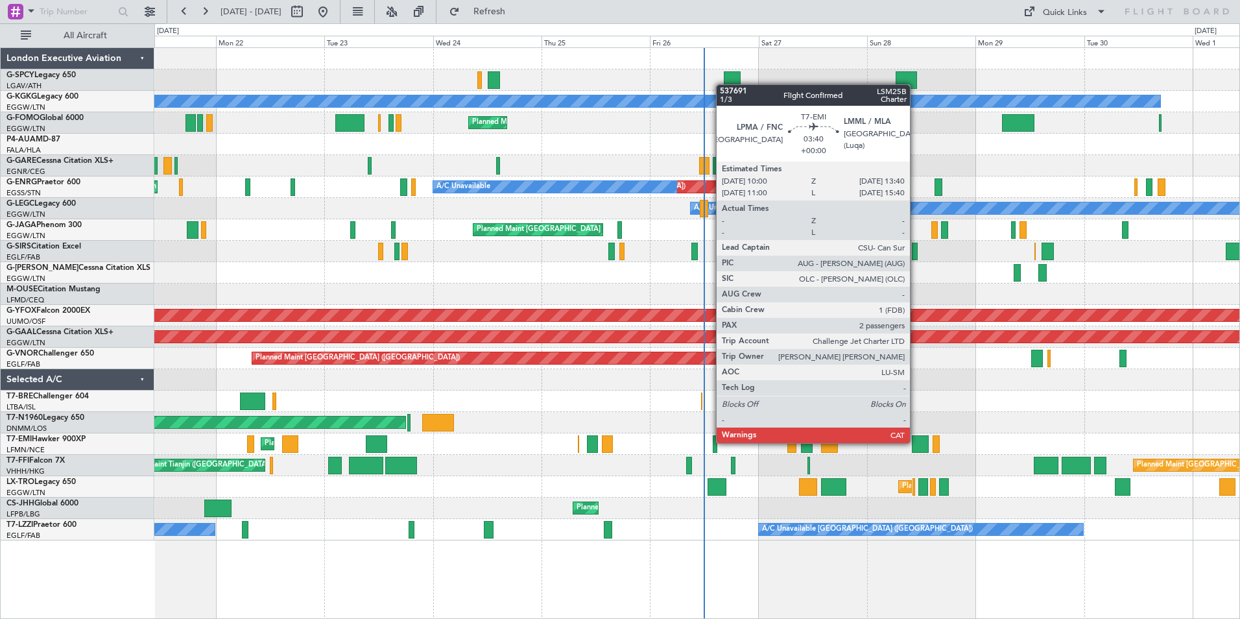
click at [916, 442] on div at bounding box center [920, 444] width 17 height 18
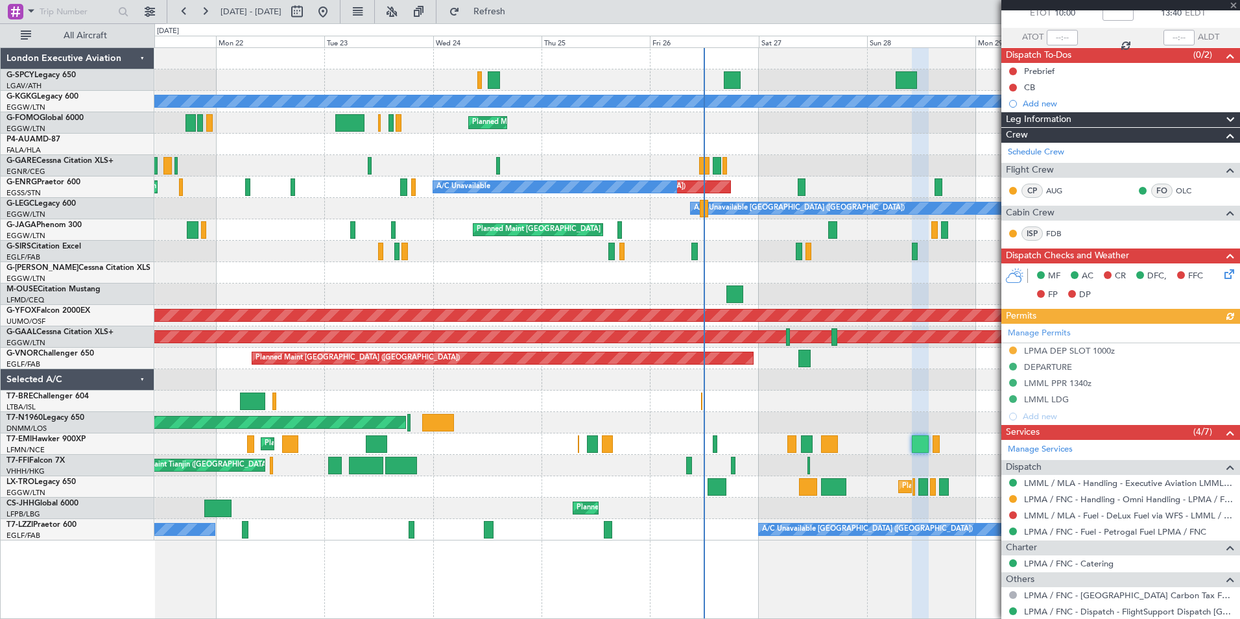
scroll to position [191, 0]
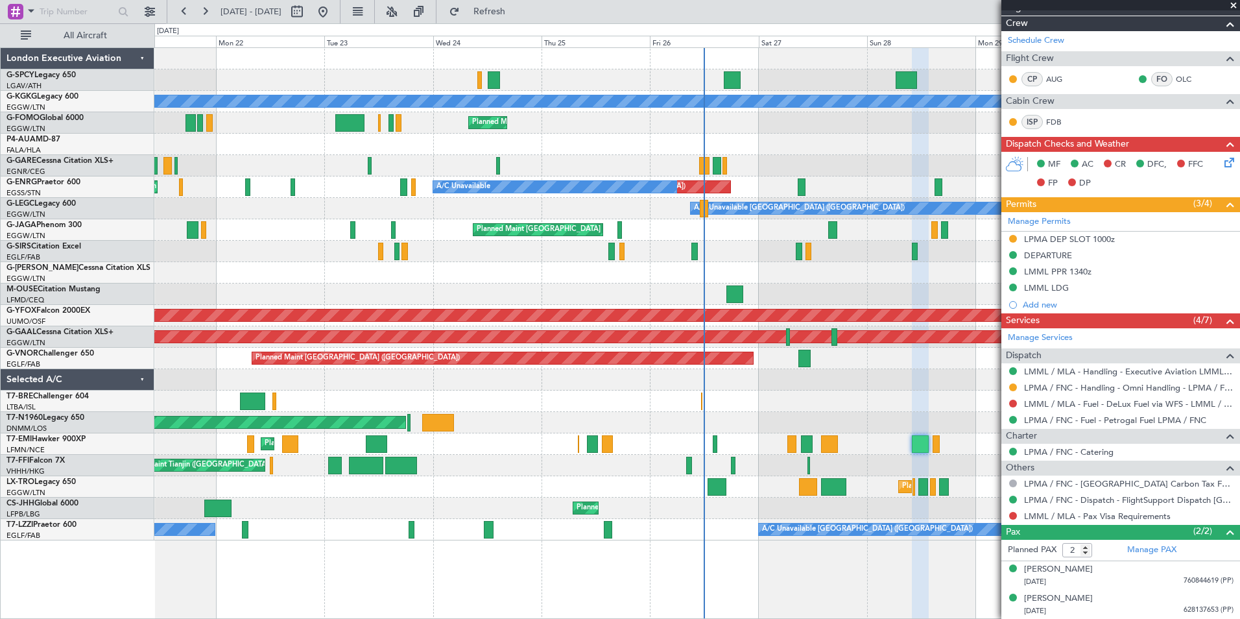
click at [1234, 3] on span at bounding box center [1233, 6] width 13 height 12
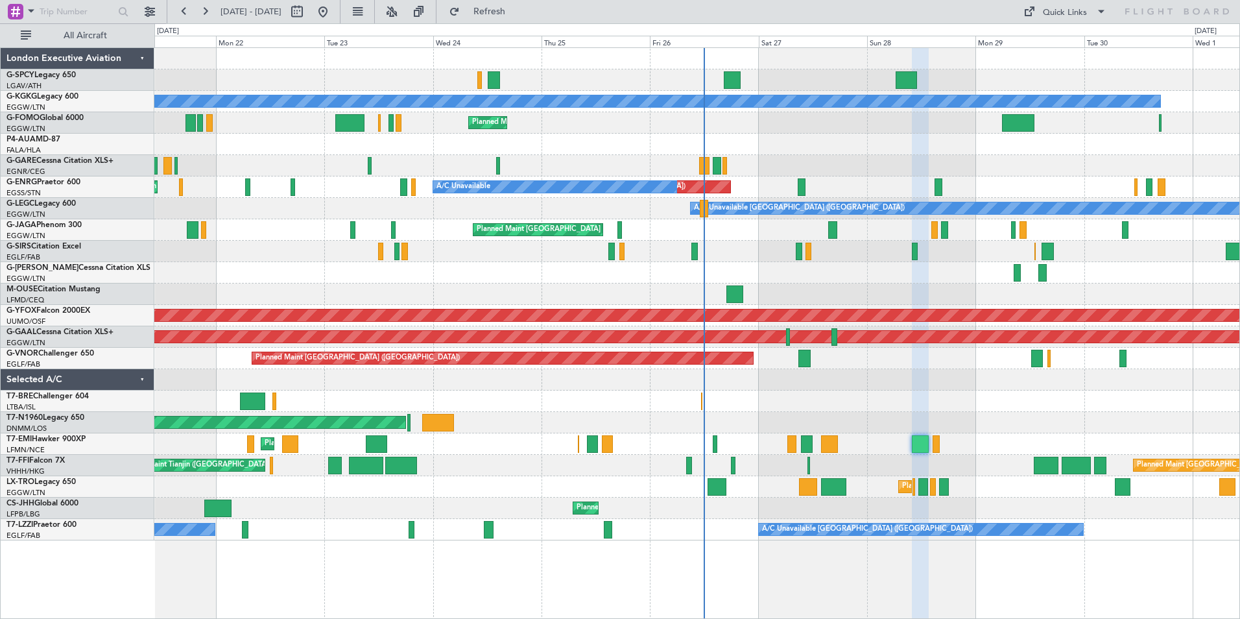
type input "0"
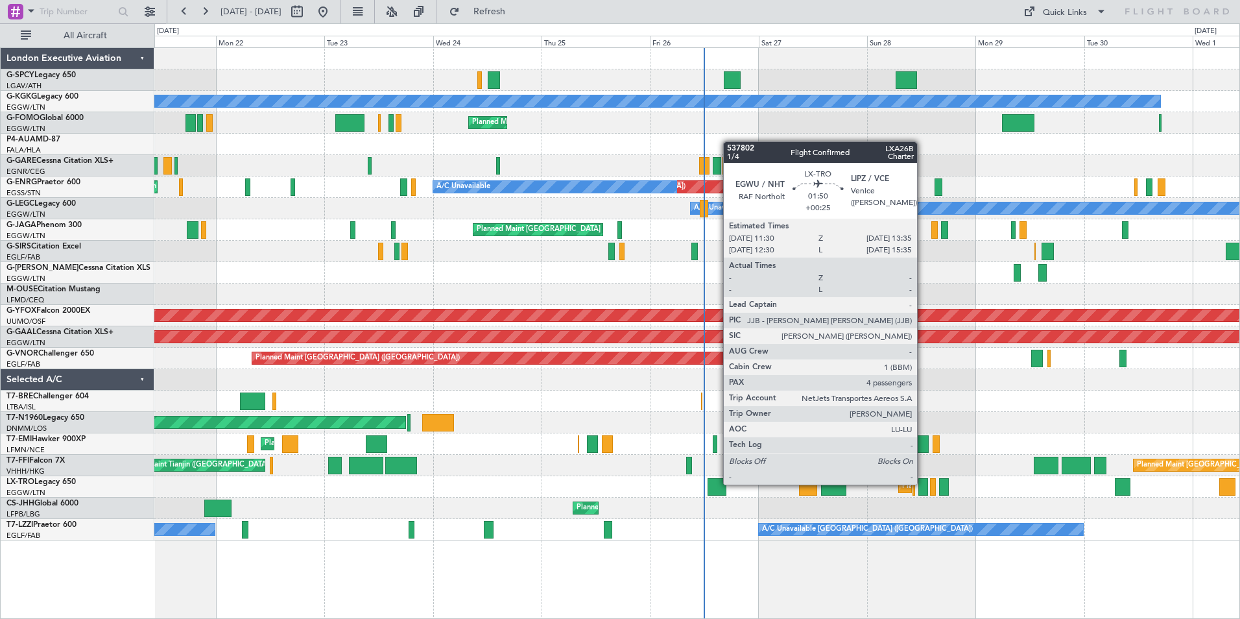
click at [923, 483] on div at bounding box center [923, 487] width 10 height 18
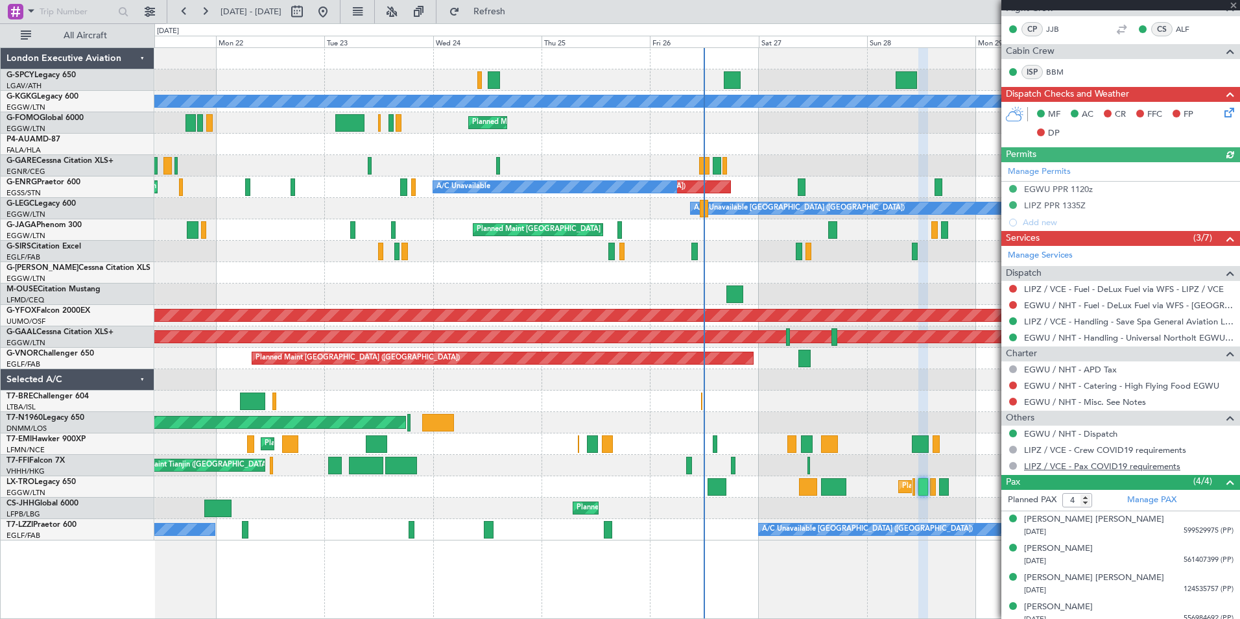
scroll to position [363, 0]
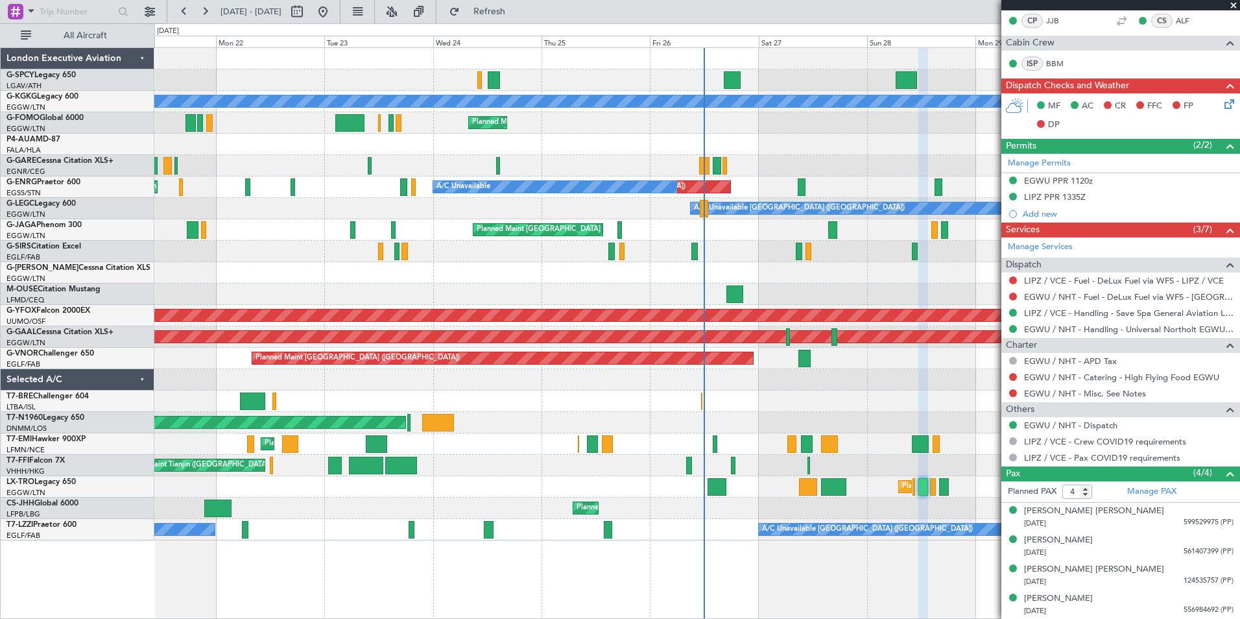
click at [1238, 4] on span at bounding box center [1233, 6] width 13 height 12
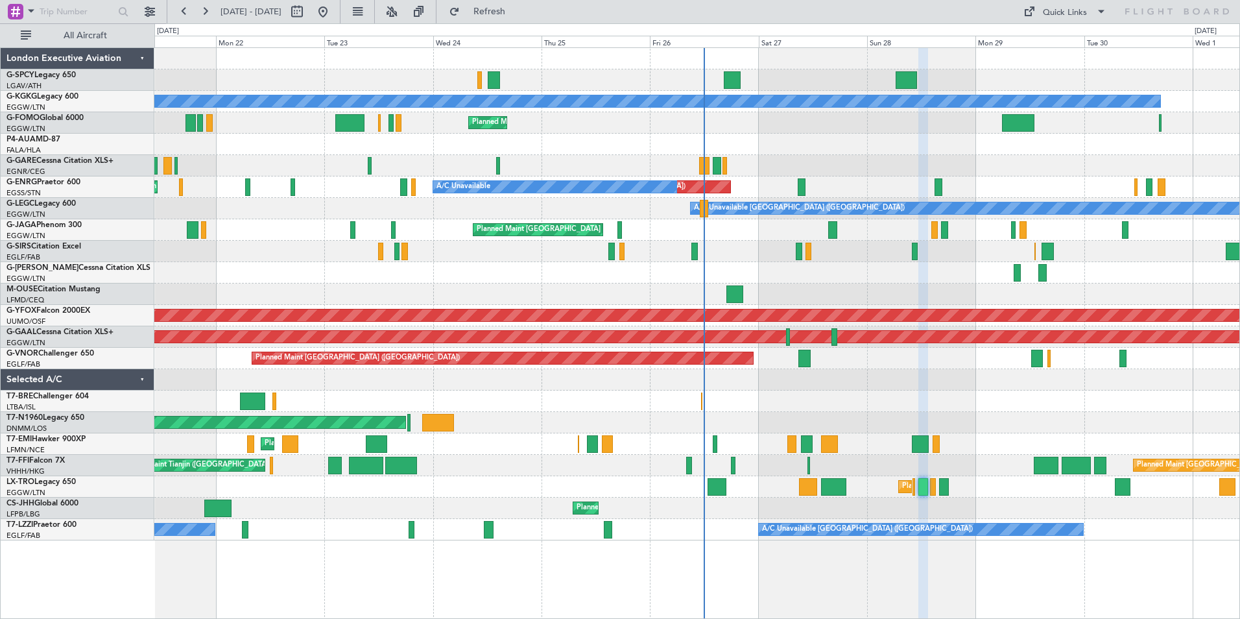
type input "0"
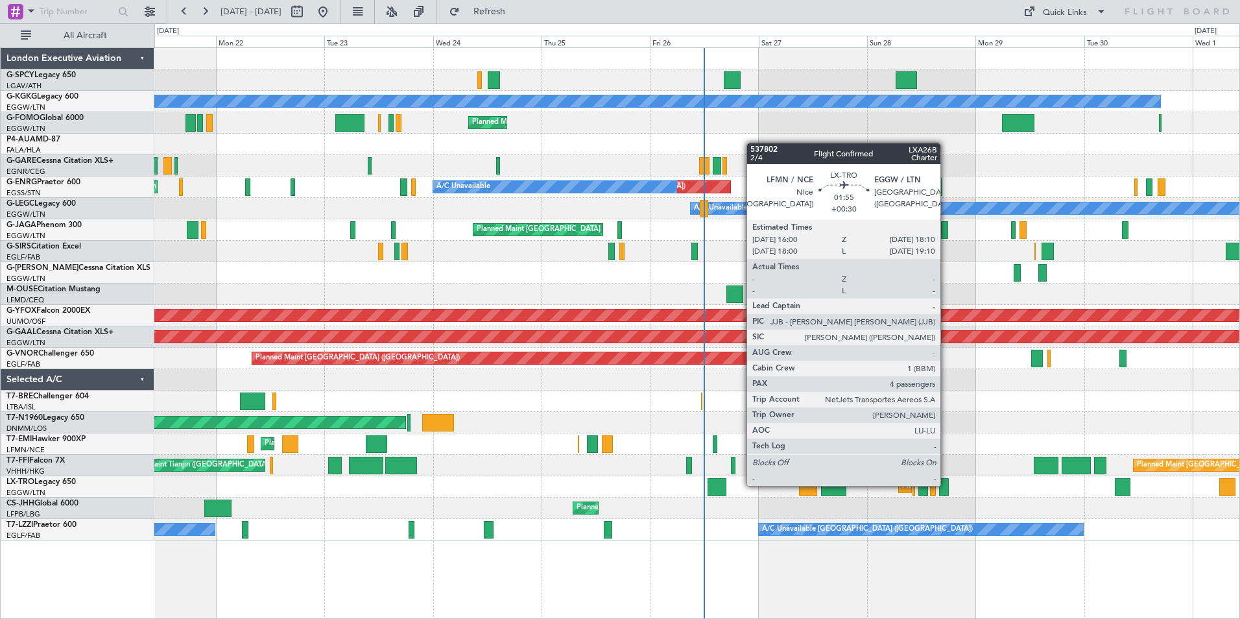
click at [946, 484] on div at bounding box center [944, 487] width 10 height 18
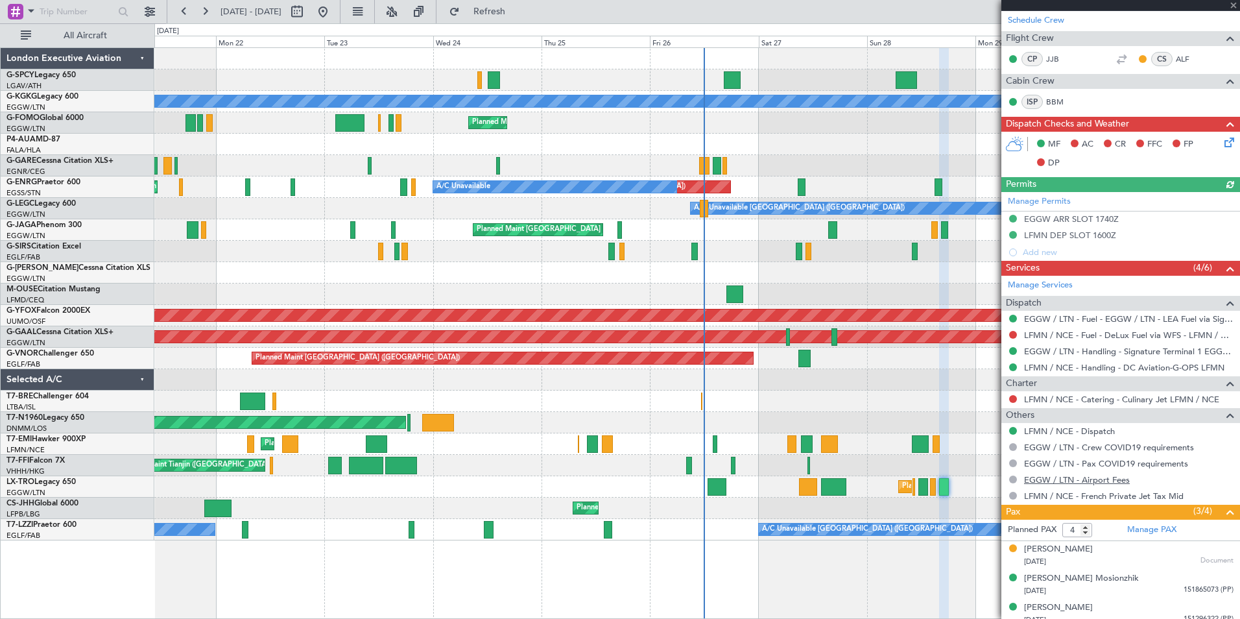
scroll to position [298, 0]
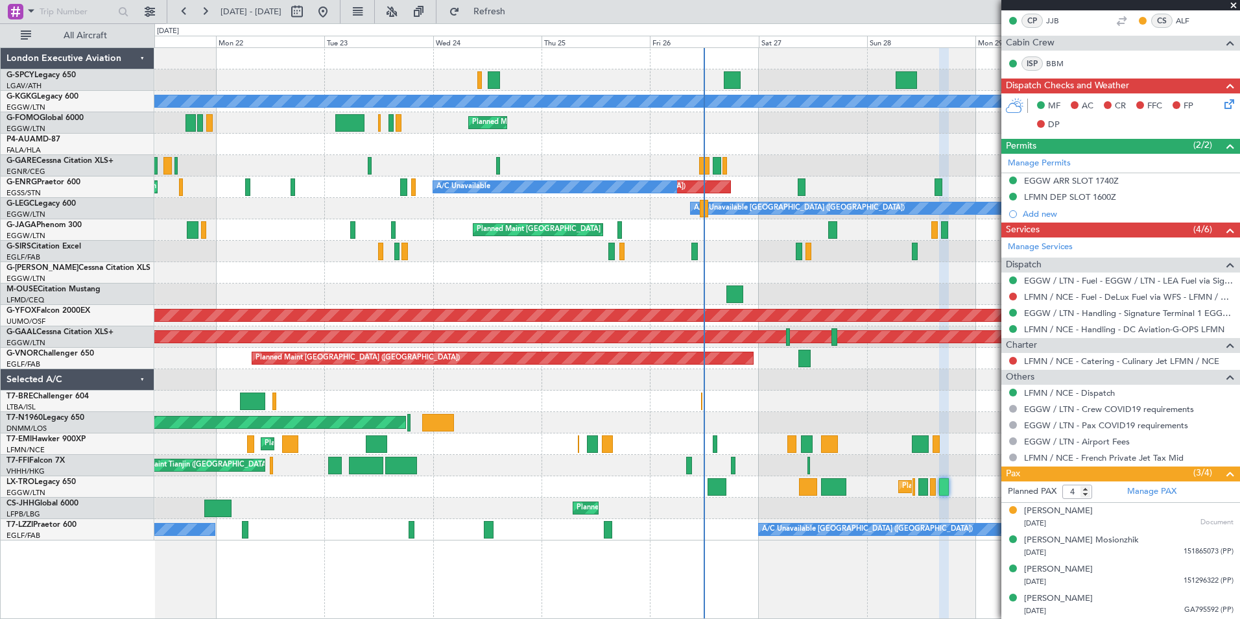
click at [1231, 5] on span at bounding box center [1233, 6] width 13 height 12
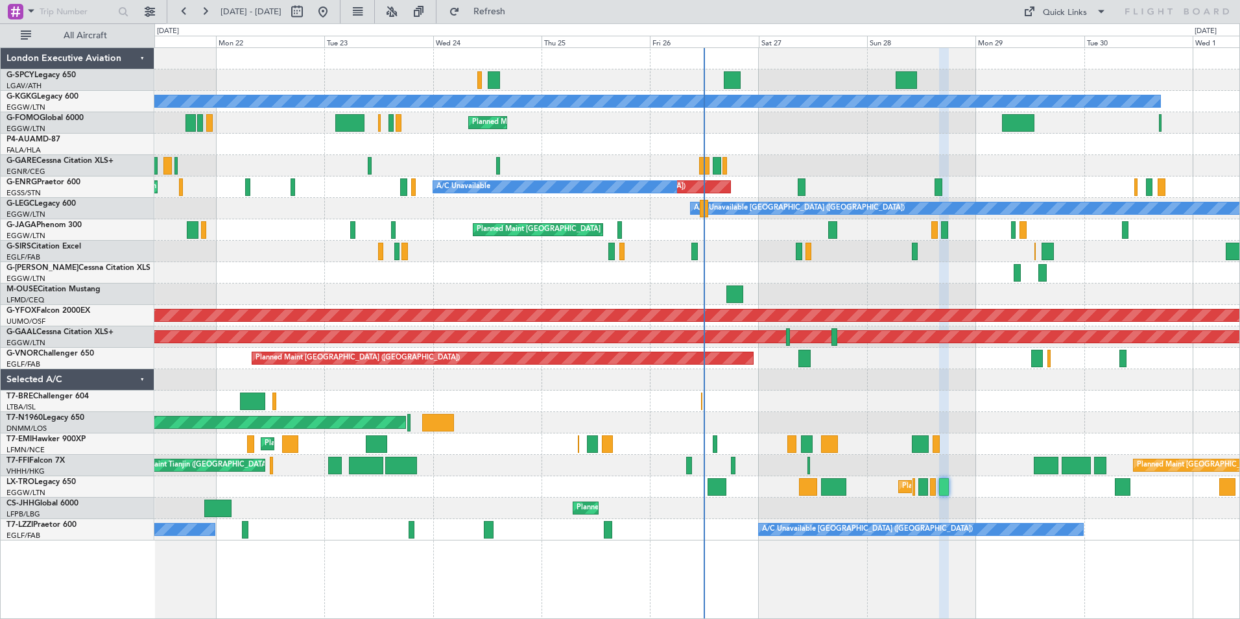
type input "0"
click at [180, 14] on button at bounding box center [184, 11] width 21 height 21
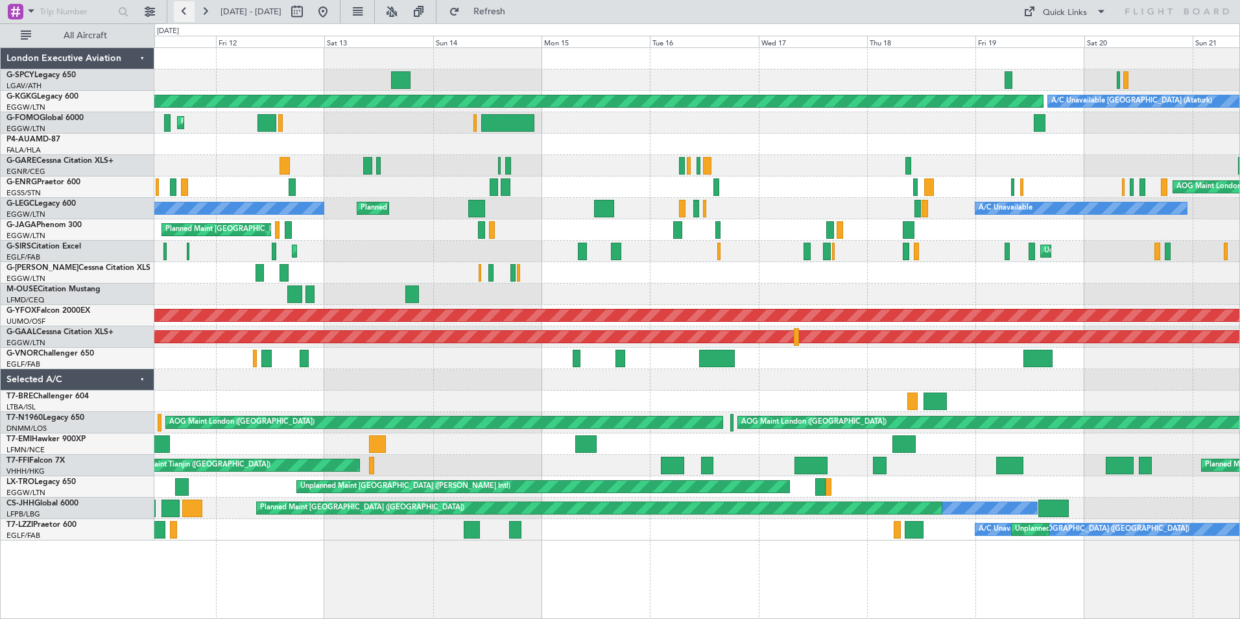
click at [180, 14] on button at bounding box center [184, 11] width 21 height 21
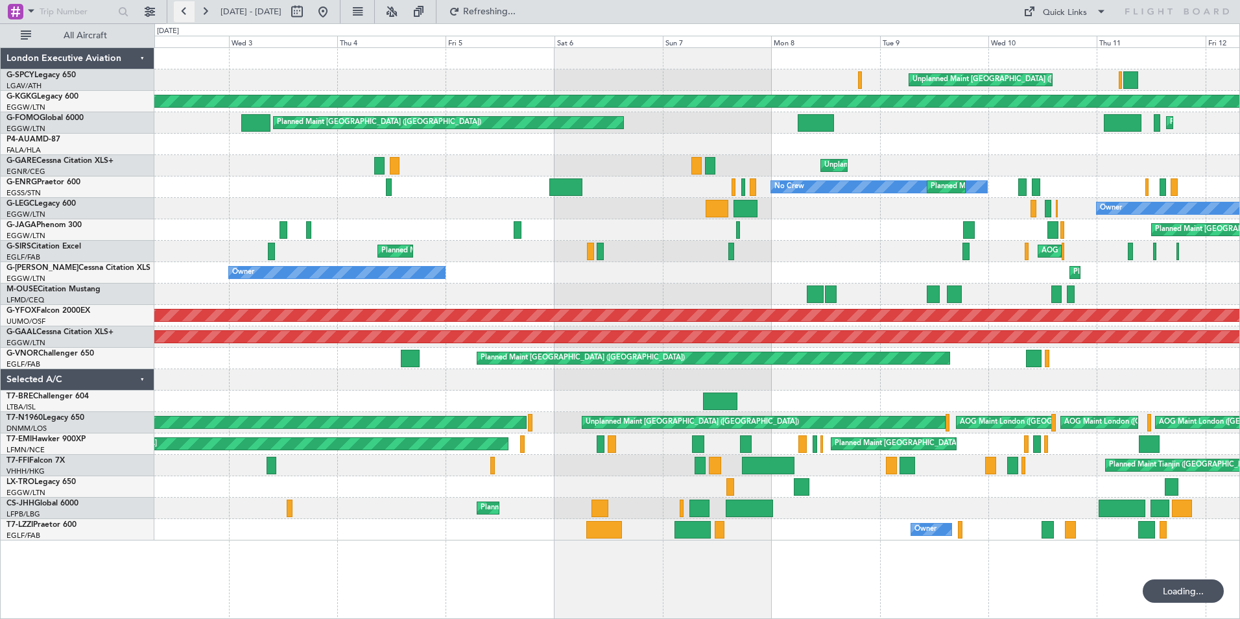
click at [180, 14] on button at bounding box center [184, 11] width 21 height 21
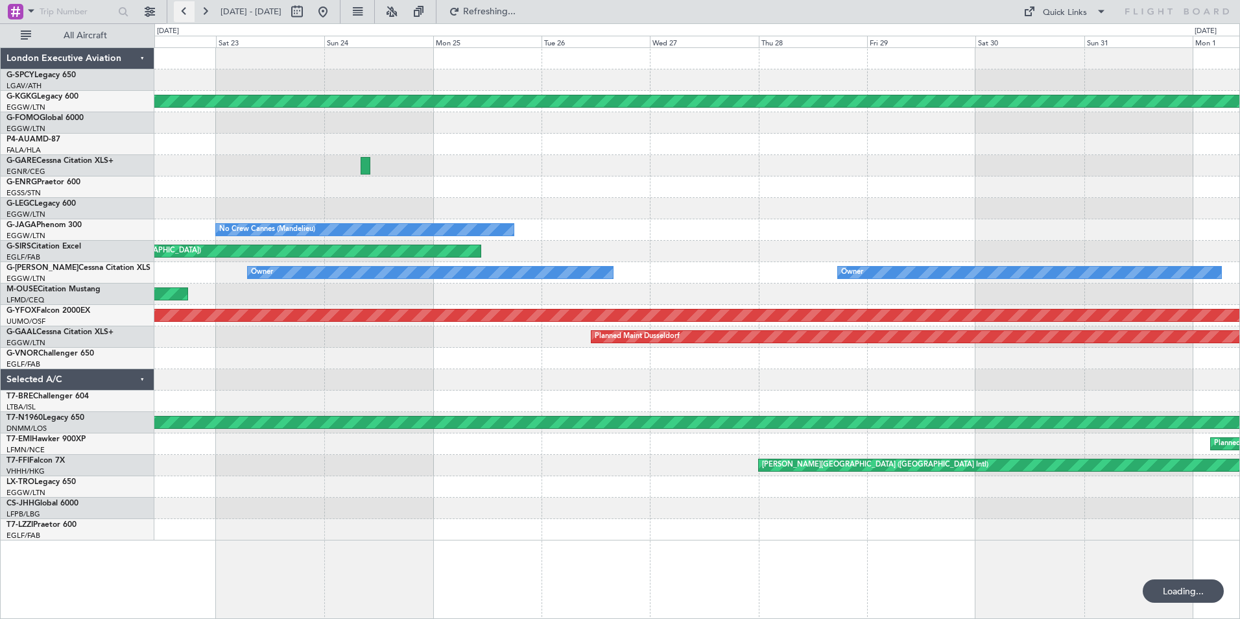
click at [180, 14] on button at bounding box center [184, 11] width 21 height 21
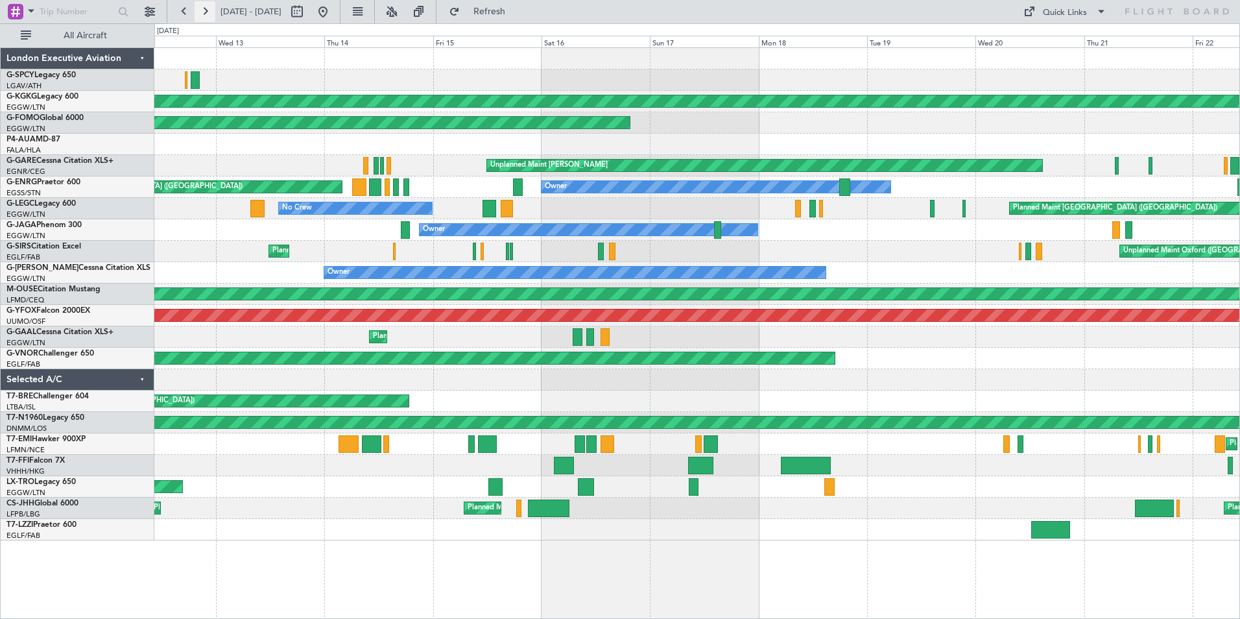
click at [204, 13] on button at bounding box center [205, 11] width 21 height 21
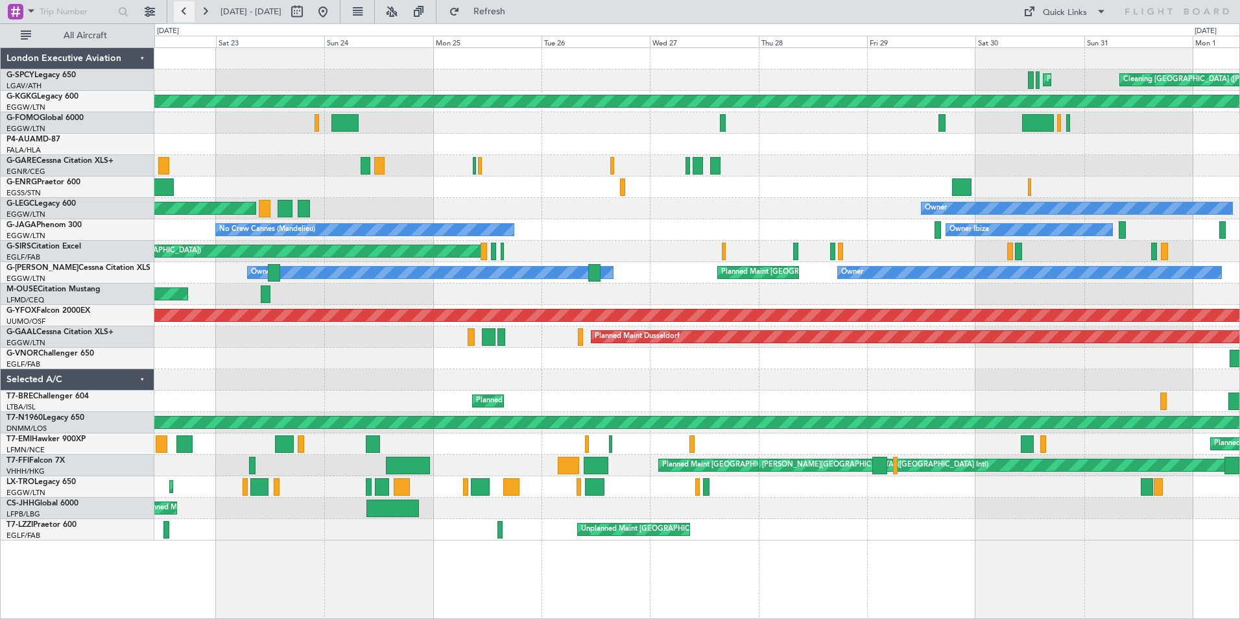
click at [183, 12] on button at bounding box center [184, 11] width 21 height 21
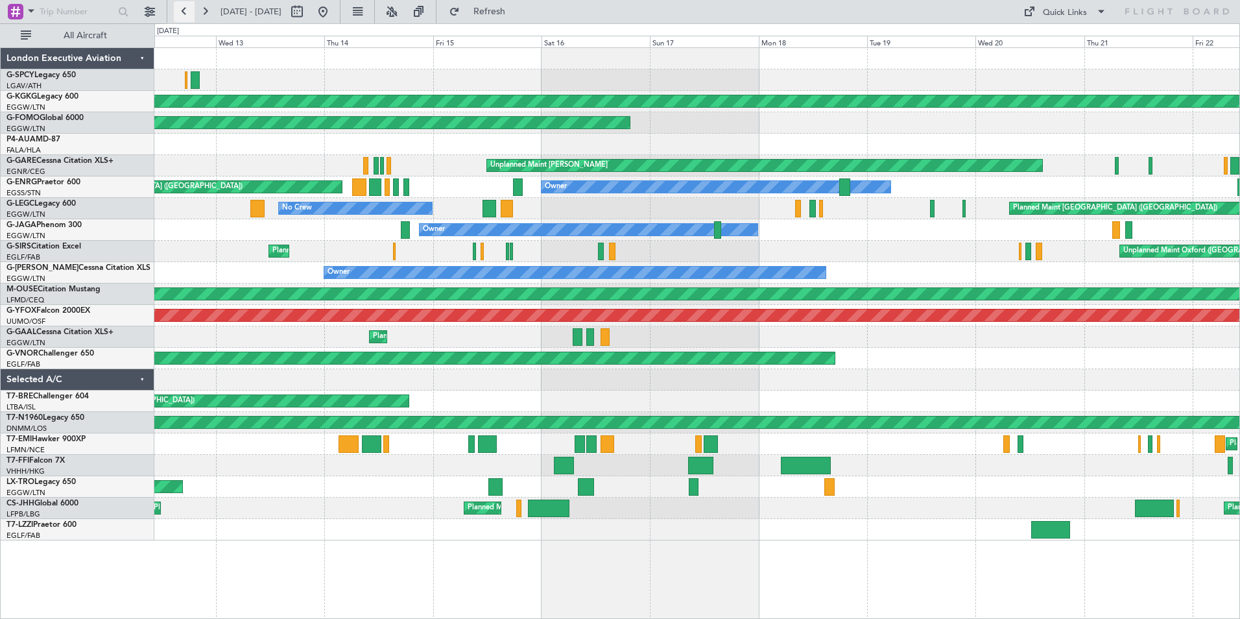
click at [178, 14] on button at bounding box center [184, 11] width 21 height 21
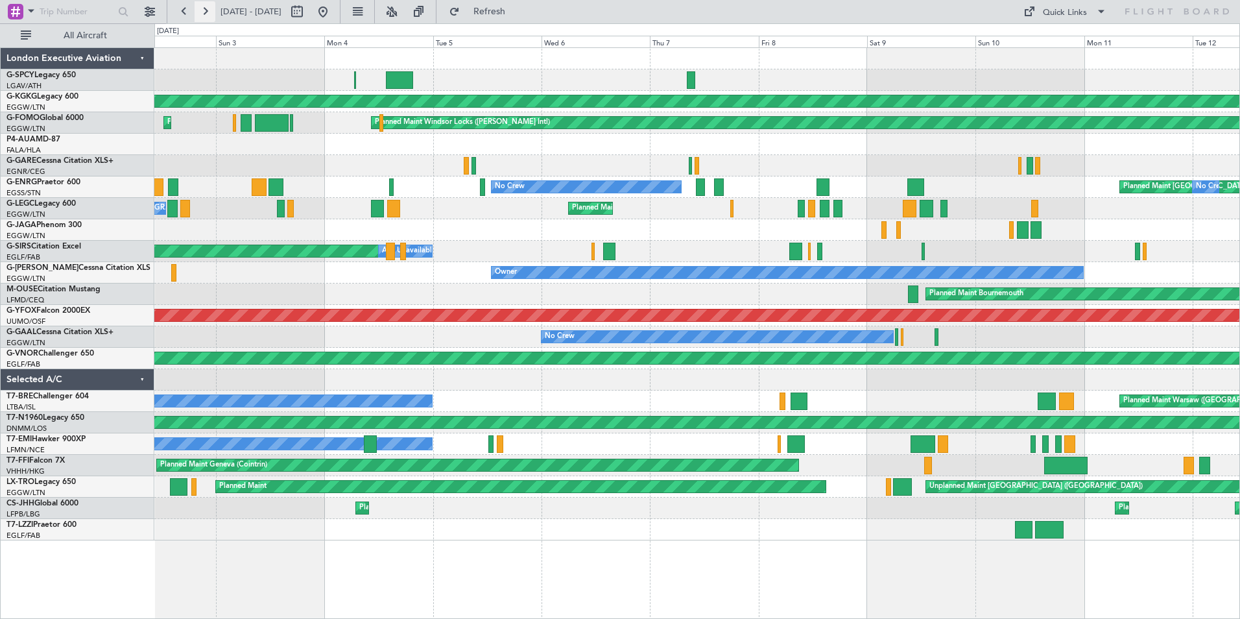
click at [205, 11] on button at bounding box center [205, 11] width 21 height 21
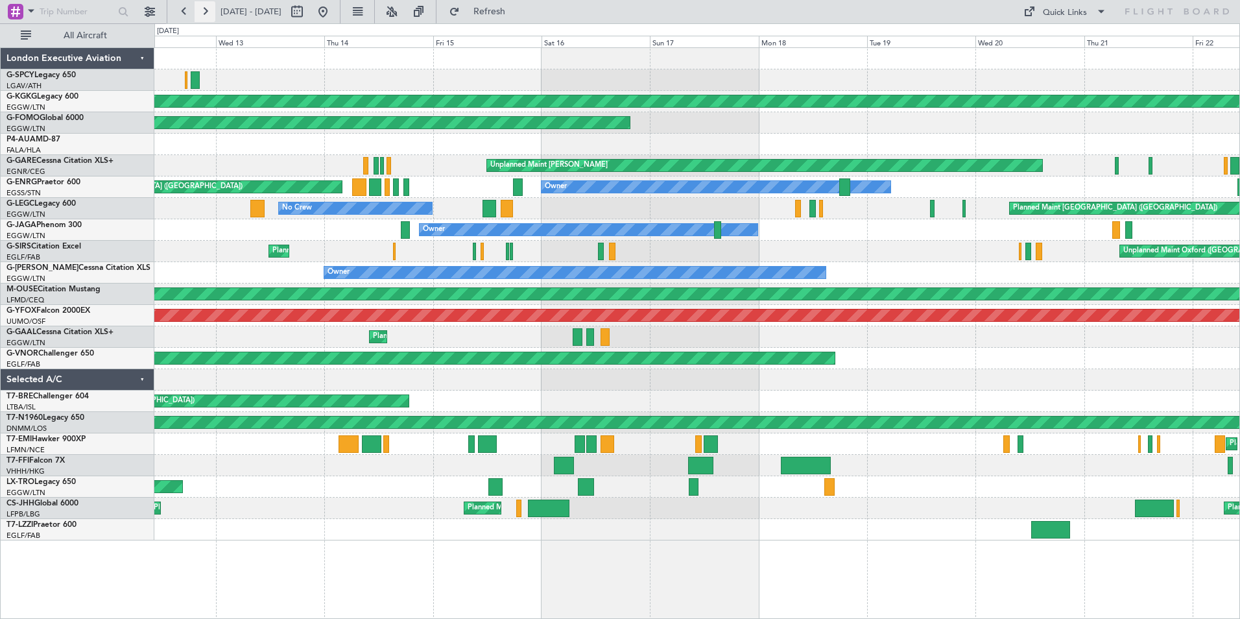
click at [202, 8] on button at bounding box center [205, 11] width 21 height 21
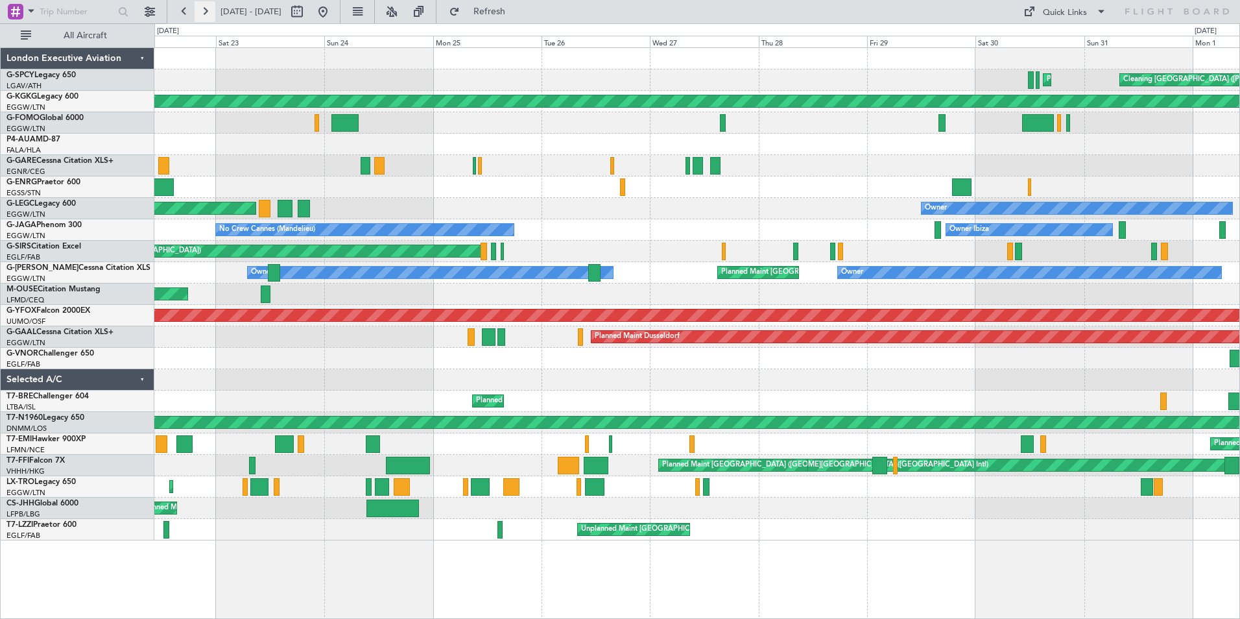
click at [209, 12] on button at bounding box center [205, 11] width 21 height 21
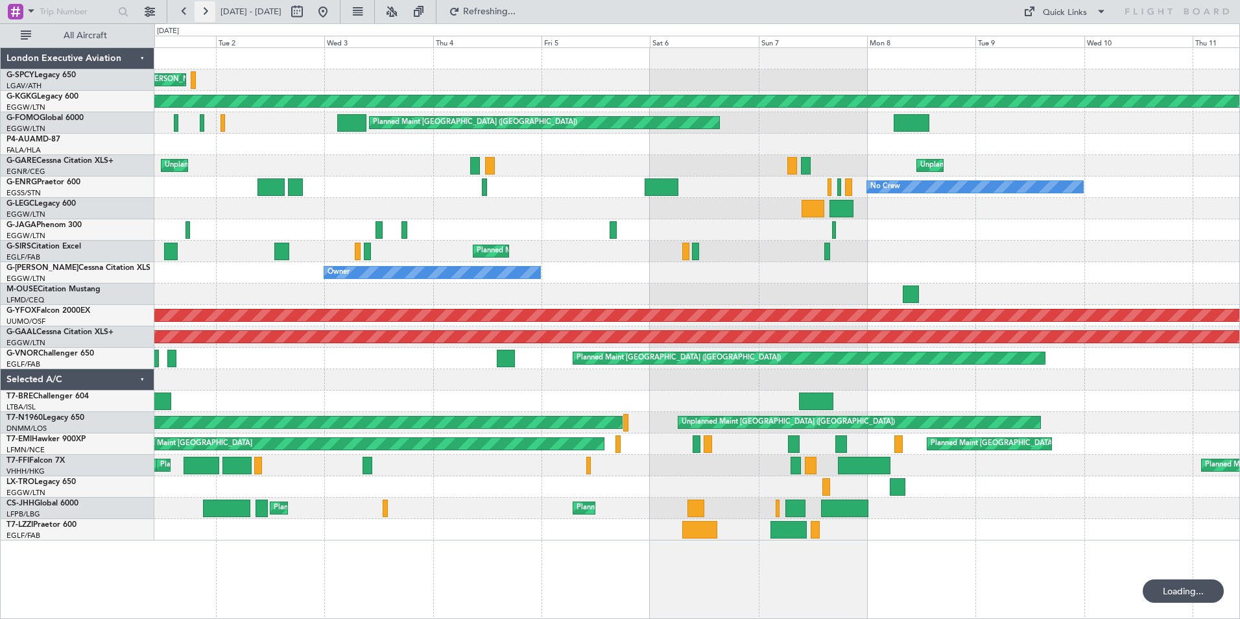
click at [209, 12] on button at bounding box center [205, 11] width 21 height 21
